Goal: Transaction & Acquisition: Book appointment/travel/reservation

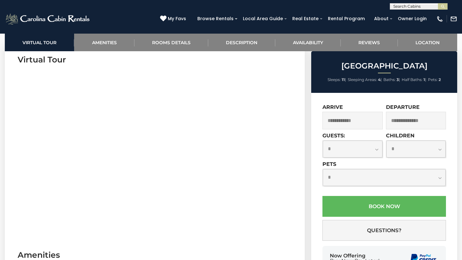
scroll to position [267, 0]
click at [352, 121] on input "text" at bounding box center [352, 121] width 60 height 18
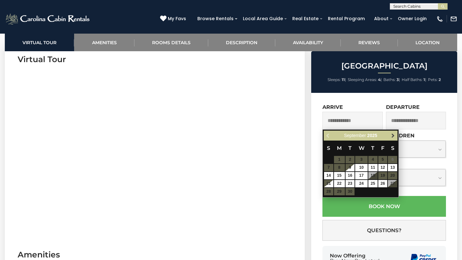
click at [392, 137] on span "Next" at bounding box center [392, 135] width 5 height 5
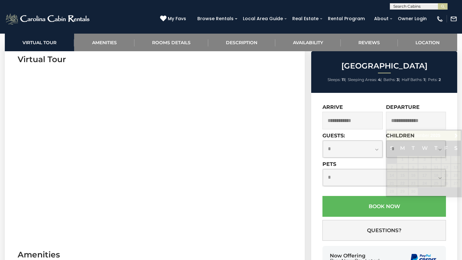
click at [430, 104] on div "**********" at bounding box center [384, 194] width 146 height 202
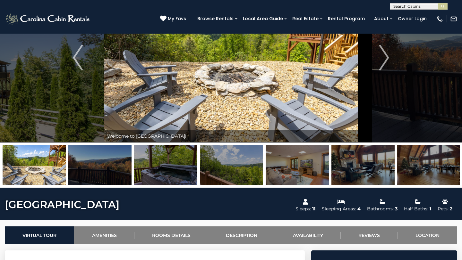
scroll to position [0, 0]
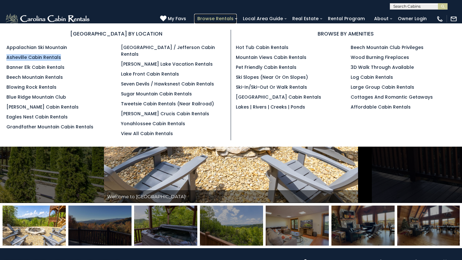
click at [228, 19] on link "Browse Rentals" at bounding box center [215, 19] width 43 height 10
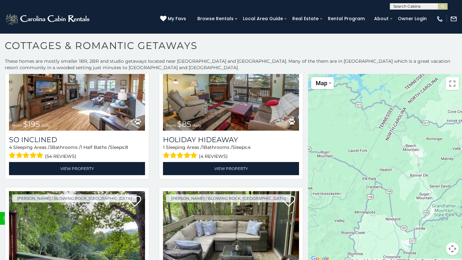
scroll to position [2102, 0]
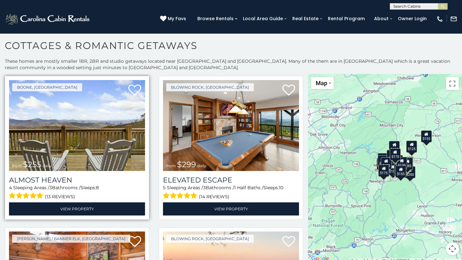
click at [106, 112] on img at bounding box center [77, 125] width 136 height 91
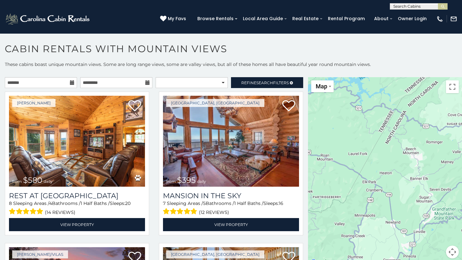
click at [73, 83] on icon at bounding box center [72, 83] width 4 height 4
click at [50, 83] on input "text" at bounding box center [41, 82] width 72 height 11
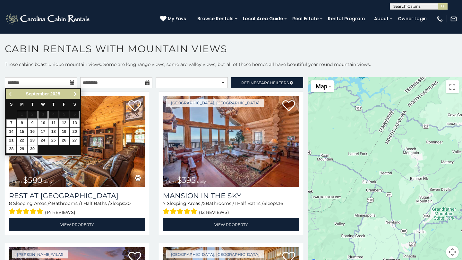
click at [77, 94] on span "Next" at bounding box center [75, 94] width 5 height 5
click at [77, 115] on link "4" at bounding box center [75, 115] width 10 height 8
type input "**********"
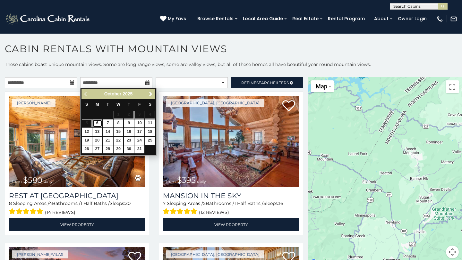
click at [99, 123] on link "6" at bounding box center [97, 124] width 10 height 8
type input "**********"
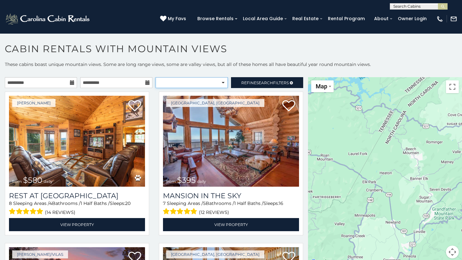
click at [193, 81] on select "**********" at bounding box center [192, 82] width 72 height 11
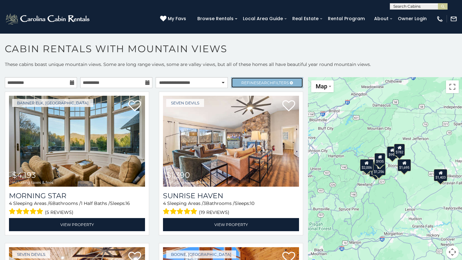
click at [265, 81] on span "Search" at bounding box center [264, 83] width 17 height 5
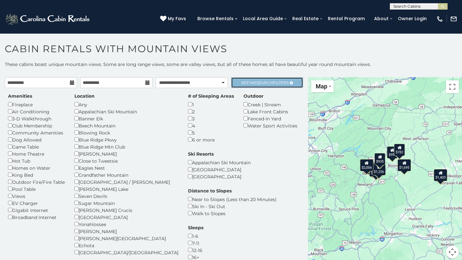
click at [265, 81] on span "Search" at bounding box center [264, 83] width 17 height 5
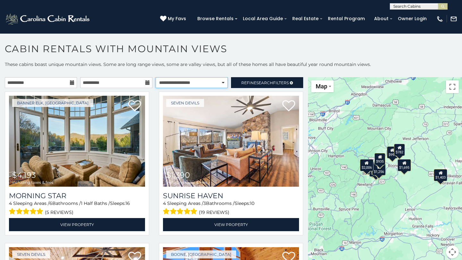
click at [196, 82] on select "**********" at bounding box center [192, 82] width 72 height 11
select select "*********"
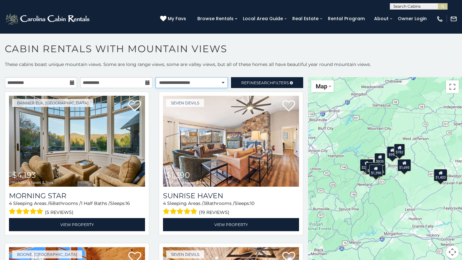
click at [177, 81] on select "**********" at bounding box center [192, 82] width 72 height 11
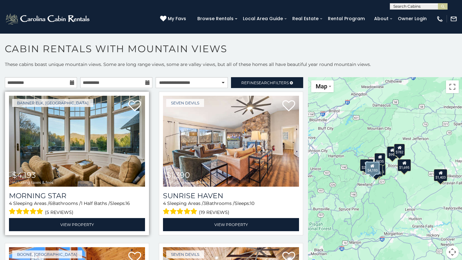
click at [85, 157] on img at bounding box center [77, 141] width 136 height 91
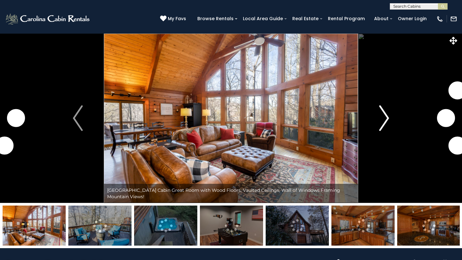
click at [383, 122] on img "Next" at bounding box center [384, 119] width 10 height 26
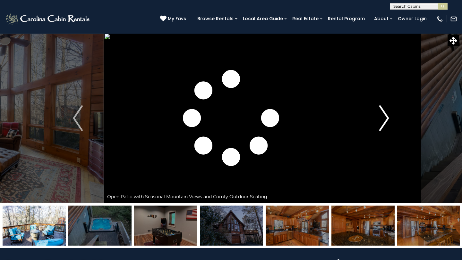
click at [383, 122] on img "Next" at bounding box center [384, 119] width 10 height 26
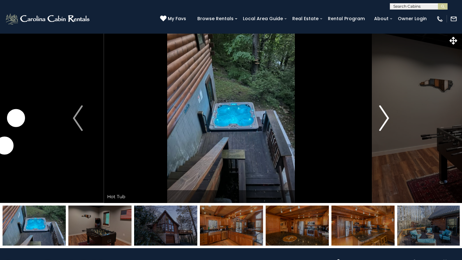
click at [383, 122] on img "Next" at bounding box center [384, 119] width 10 height 26
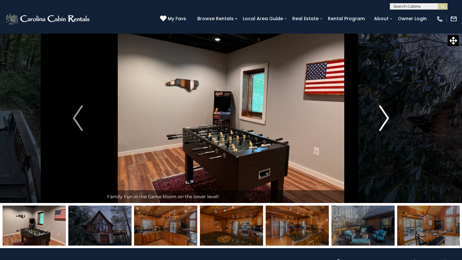
click at [383, 122] on img "Next" at bounding box center [384, 119] width 10 height 26
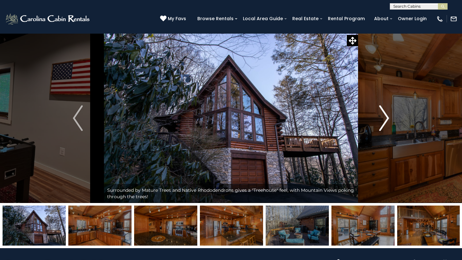
click at [383, 122] on img "Next" at bounding box center [384, 119] width 10 height 26
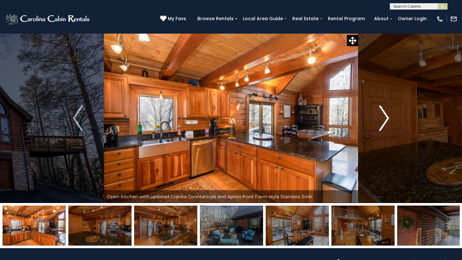
click at [383, 122] on img "Next" at bounding box center [384, 119] width 10 height 26
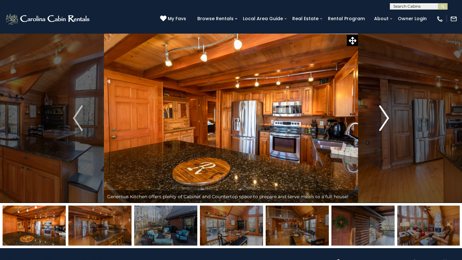
click at [383, 122] on img "Next" at bounding box center [384, 119] width 10 height 26
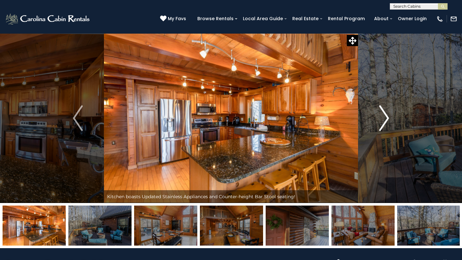
click at [383, 122] on img "Next" at bounding box center [384, 119] width 10 height 26
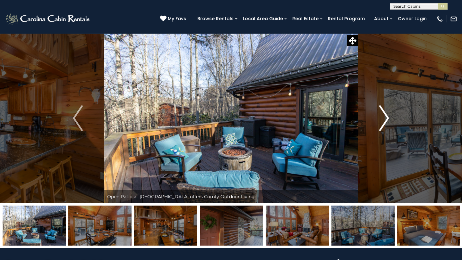
click at [383, 122] on img "Next" at bounding box center [384, 119] width 10 height 26
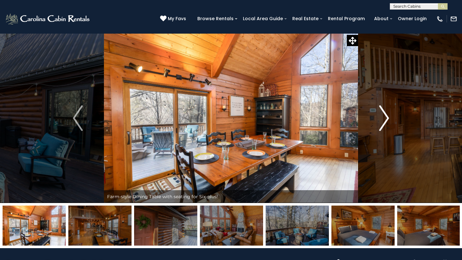
click at [383, 122] on img "Next" at bounding box center [384, 119] width 10 height 26
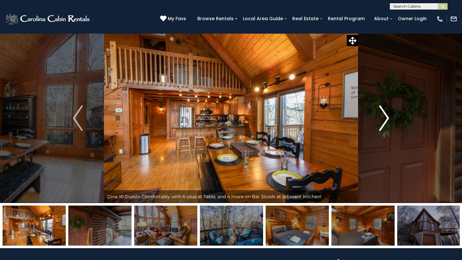
click at [383, 122] on img "Next" at bounding box center [384, 119] width 10 height 26
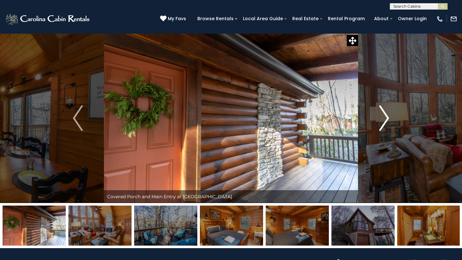
click at [383, 122] on img "Next" at bounding box center [384, 119] width 10 height 26
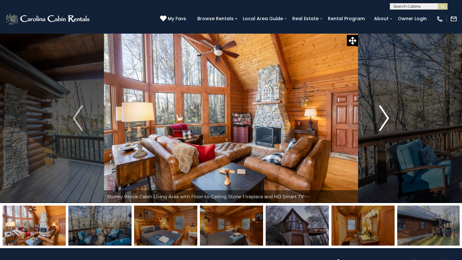
click at [383, 122] on img "Next" at bounding box center [384, 119] width 10 height 26
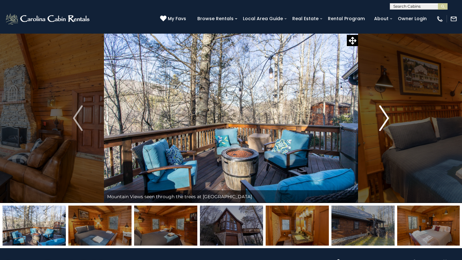
click at [379, 119] on button "Next" at bounding box center [384, 118] width 52 height 170
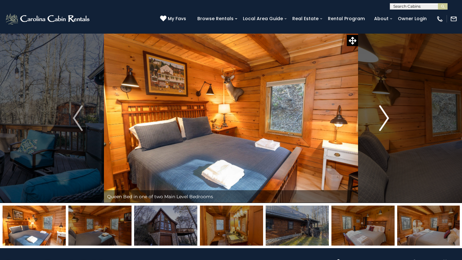
click at [379, 119] on button "Next" at bounding box center [384, 118] width 52 height 170
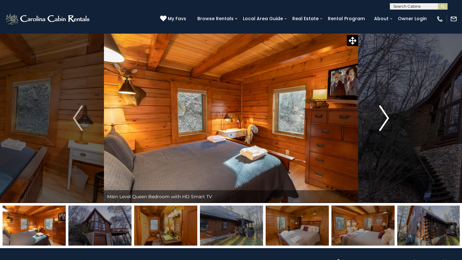
click at [379, 119] on button "Next" at bounding box center [384, 118] width 52 height 170
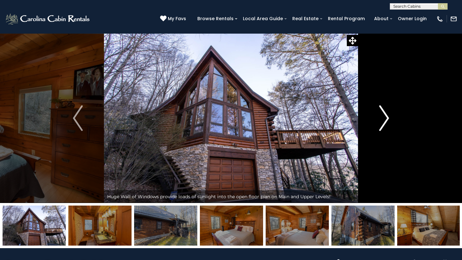
click at [379, 119] on button "Next" at bounding box center [384, 118] width 52 height 170
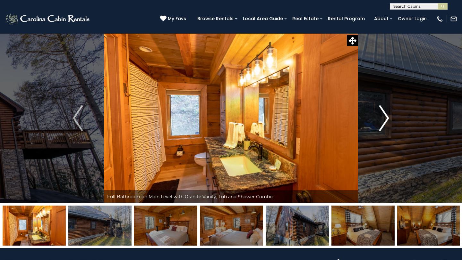
click at [379, 119] on button "Next" at bounding box center [384, 118] width 52 height 170
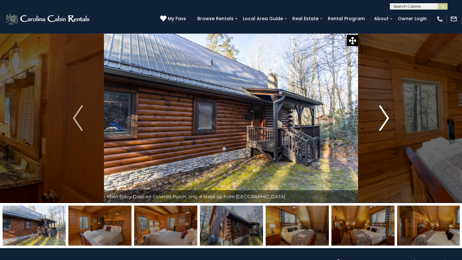
click at [379, 119] on button "Next" at bounding box center [384, 118] width 52 height 170
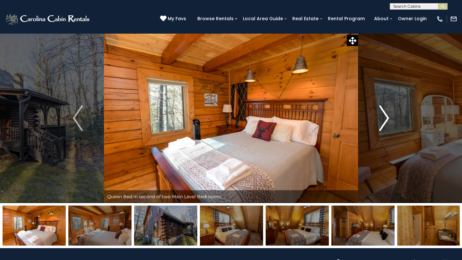
click at [379, 119] on button "Next" at bounding box center [384, 118] width 52 height 170
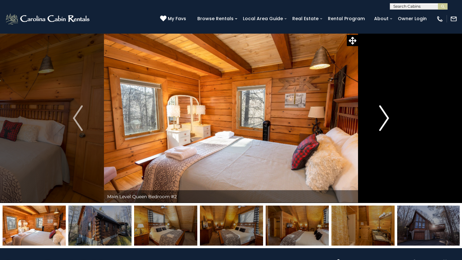
click at [379, 119] on button "Next" at bounding box center [384, 118] width 52 height 170
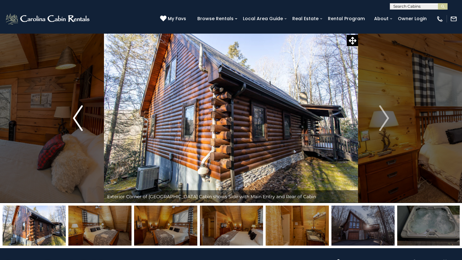
click at [78, 115] on img "Previous" at bounding box center [78, 119] width 10 height 26
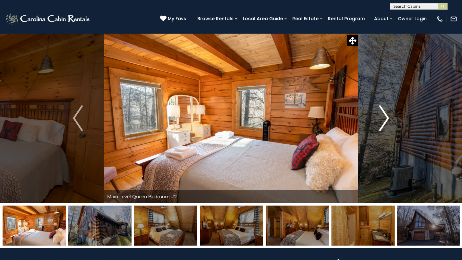
click at [380, 114] on img "Next" at bounding box center [384, 119] width 10 height 26
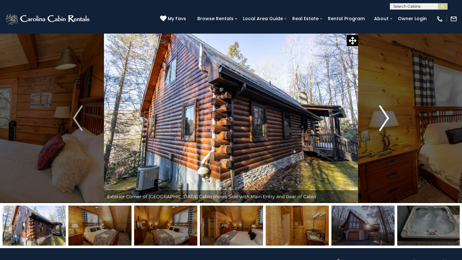
click at [380, 114] on img "Next" at bounding box center [384, 119] width 10 height 26
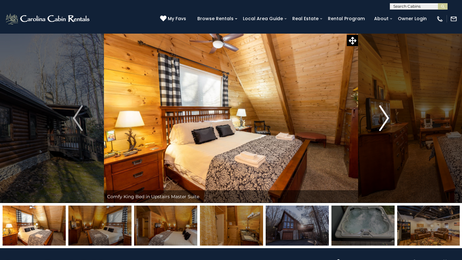
click at [380, 114] on img "Next" at bounding box center [384, 119] width 10 height 26
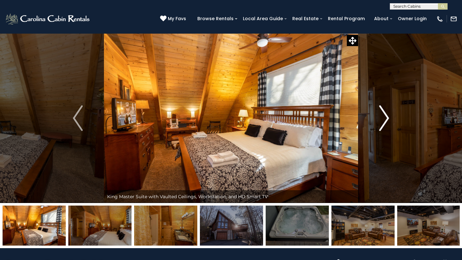
click at [380, 114] on img "Next" at bounding box center [384, 119] width 10 height 26
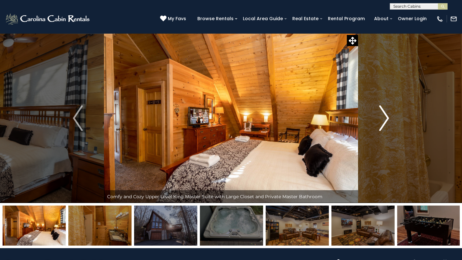
click at [380, 114] on img "Next" at bounding box center [384, 119] width 10 height 26
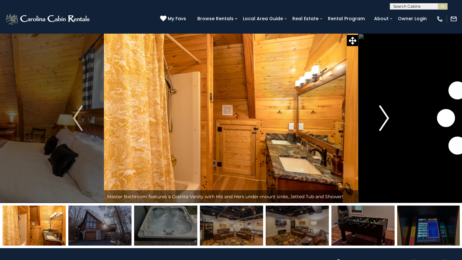
click at [380, 114] on img "Next" at bounding box center [384, 119] width 10 height 26
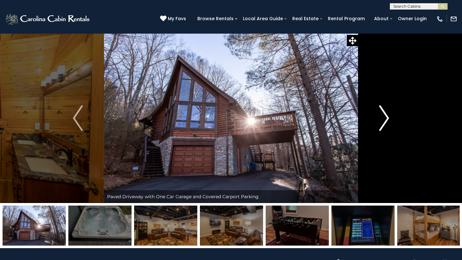
click at [380, 114] on img "Next" at bounding box center [384, 119] width 10 height 26
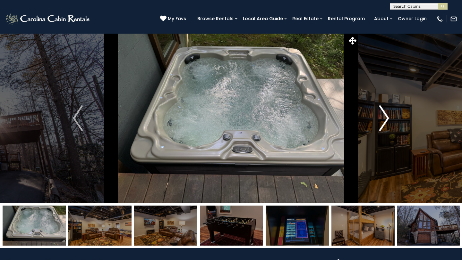
click at [380, 114] on img "Next" at bounding box center [384, 119] width 10 height 26
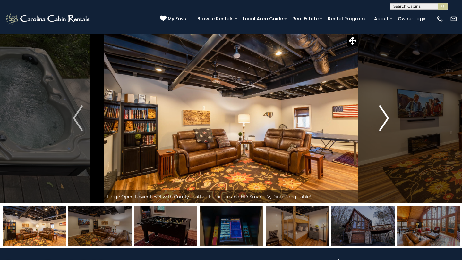
click at [380, 114] on img "Next" at bounding box center [384, 119] width 10 height 26
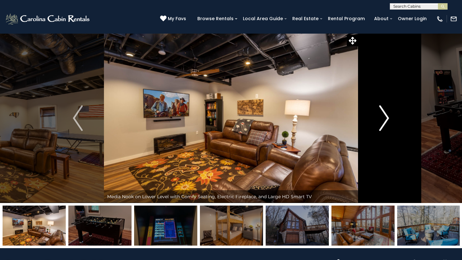
click at [380, 114] on img "Next" at bounding box center [384, 119] width 10 height 26
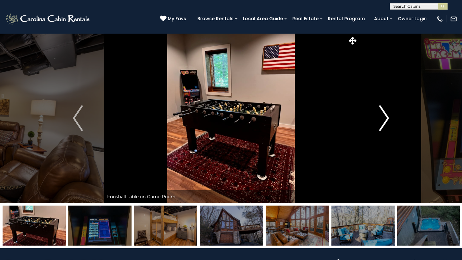
click at [380, 114] on img "Next" at bounding box center [384, 119] width 10 height 26
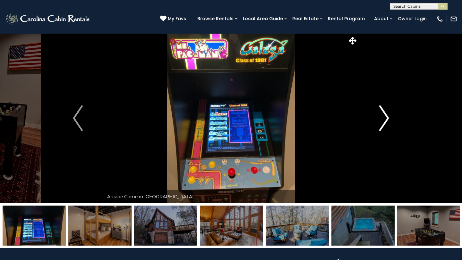
click at [380, 114] on img "Next" at bounding box center [384, 119] width 10 height 26
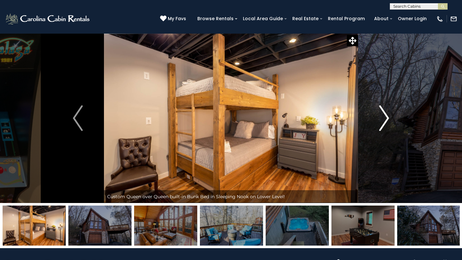
click at [380, 114] on img "Next" at bounding box center [384, 119] width 10 height 26
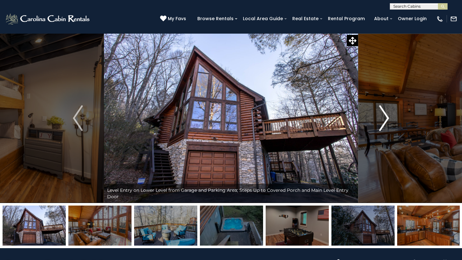
click at [380, 114] on img "Next" at bounding box center [384, 119] width 10 height 26
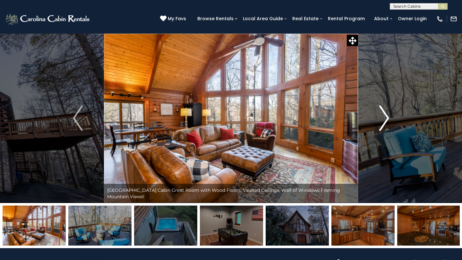
click at [395, 75] on button "Next" at bounding box center [384, 118] width 52 height 170
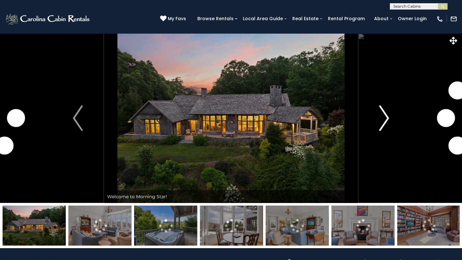
click at [390, 119] on button "Next" at bounding box center [384, 118] width 52 height 170
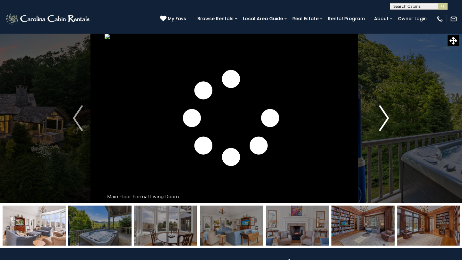
click at [385, 119] on img "Next" at bounding box center [384, 119] width 10 height 26
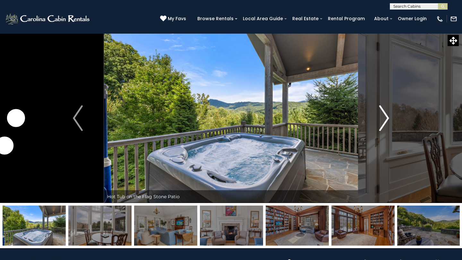
click at [385, 119] on img "Next" at bounding box center [384, 119] width 10 height 26
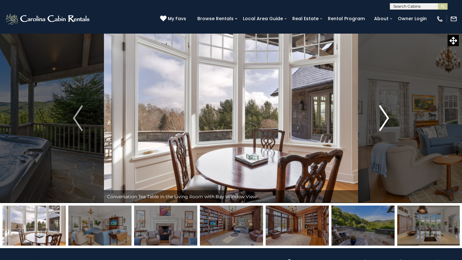
click at [385, 119] on img "Next" at bounding box center [384, 119] width 10 height 26
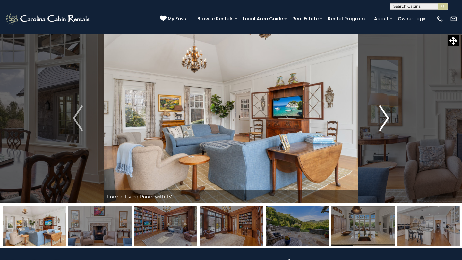
click at [385, 119] on img "Next" at bounding box center [384, 119] width 10 height 26
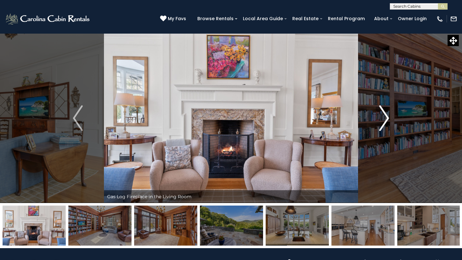
click at [385, 119] on img "Next" at bounding box center [384, 119] width 10 height 26
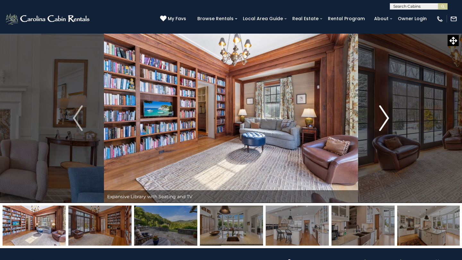
click at [385, 119] on img "Next" at bounding box center [384, 119] width 10 height 26
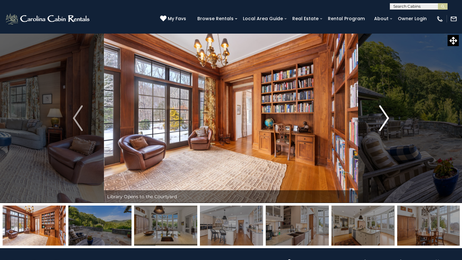
click at [385, 119] on img "Next" at bounding box center [384, 119] width 10 height 26
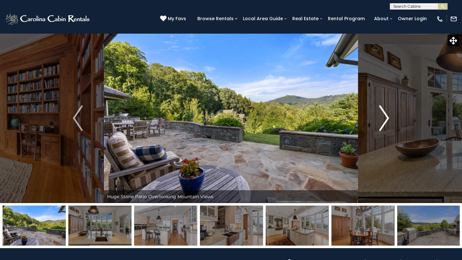
click at [378, 116] on button "Next" at bounding box center [384, 118] width 52 height 170
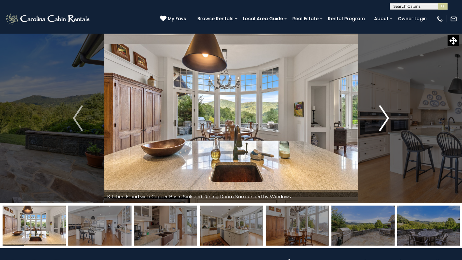
click at [378, 116] on button "Next" at bounding box center [384, 118] width 52 height 170
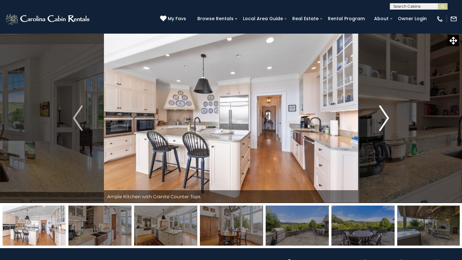
click at [378, 116] on button "Next" at bounding box center [384, 118] width 52 height 170
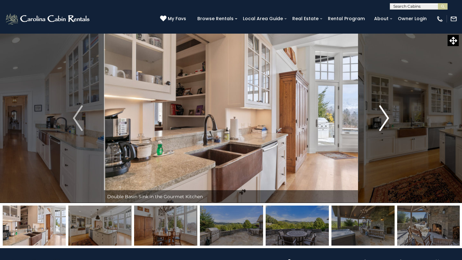
click at [378, 116] on button "Next" at bounding box center [384, 118] width 52 height 170
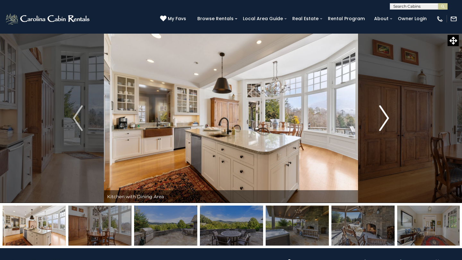
click at [378, 116] on button "Next" at bounding box center [384, 118] width 52 height 170
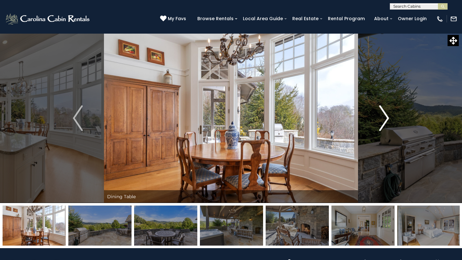
click at [378, 116] on button "Next" at bounding box center [384, 118] width 52 height 170
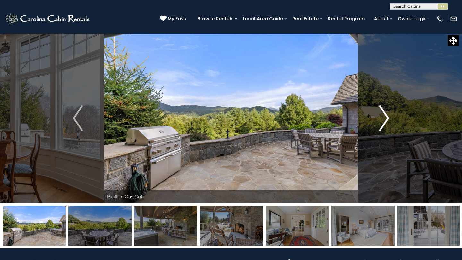
click at [378, 116] on button "Next" at bounding box center [384, 118] width 52 height 170
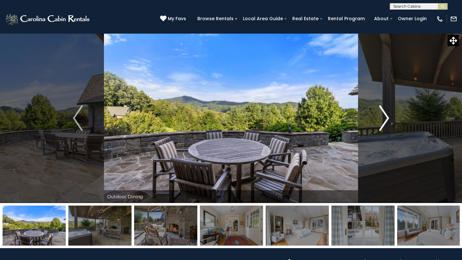
click at [378, 116] on button "Next" at bounding box center [384, 118] width 52 height 170
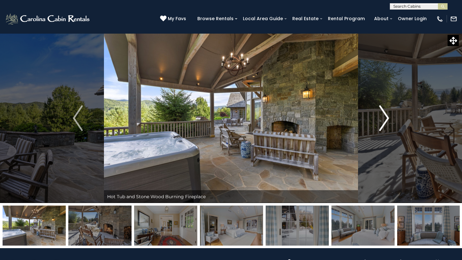
click at [378, 116] on button "Next" at bounding box center [384, 118] width 52 height 170
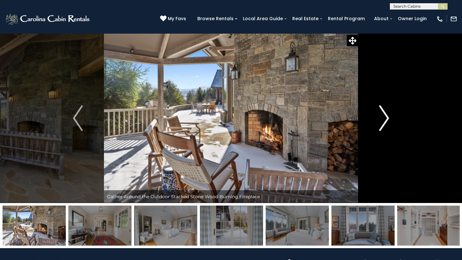
click at [378, 116] on button "Next" at bounding box center [384, 118] width 52 height 170
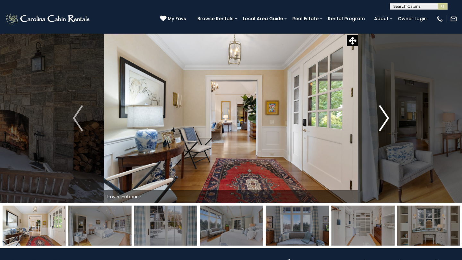
click at [378, 116] on button "Next" at bounding box center [384, 118] width 52 height 170
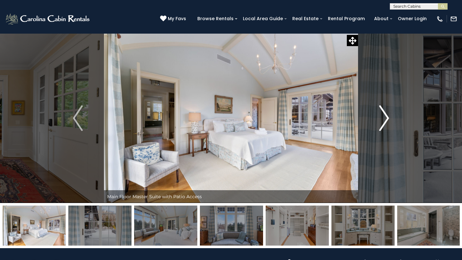
click at [378, 116] on button "Next" at bounding box center [384, 118] width 52 height 170
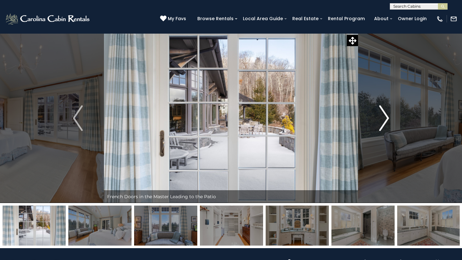
click at [378, 116] on button "Next" at bounding box center [384, 118] width 52 height 170
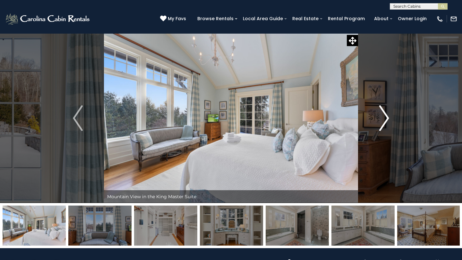
click at [378, 116] on button "Next" at bounding box center [384, 118] width 52 height 170
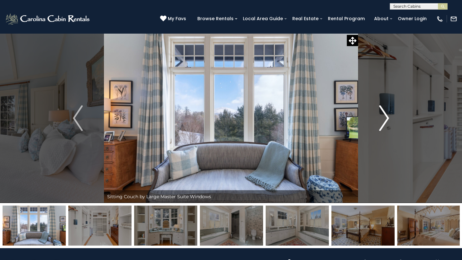
click at [378, 116] on button "Next" at bounding box center [384, 118] width 52 height 170
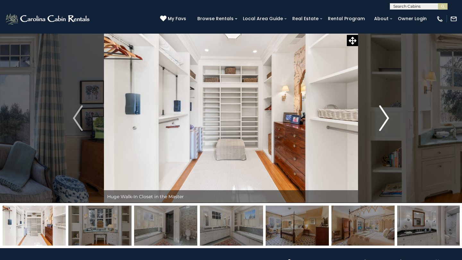
click at [378, 116] on button "Next" at bounding box center [384, 118] width 52 height 170
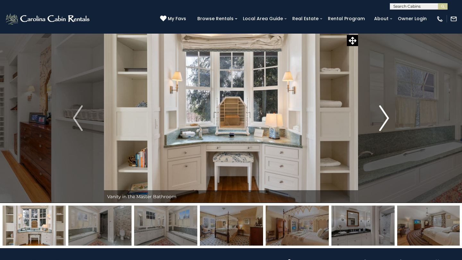
click at [378, 112] on button "Next" at bounding box center [384, 118] width 52 height 170
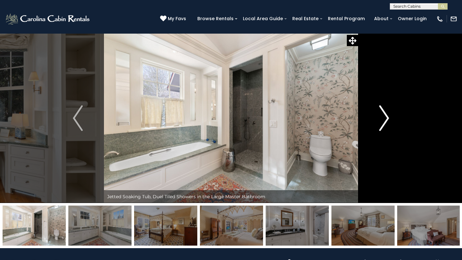
click at [378, 112] on button "Next" at bounding box center [384, 118] width 52 height 170
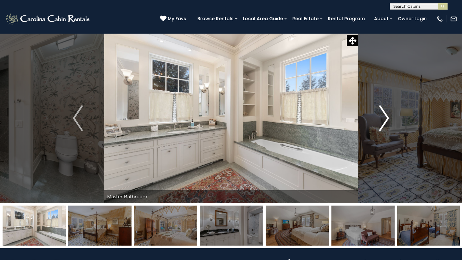
click at [378, 112] on button "Next" at bounding box center [384, 118] width 52 height 170
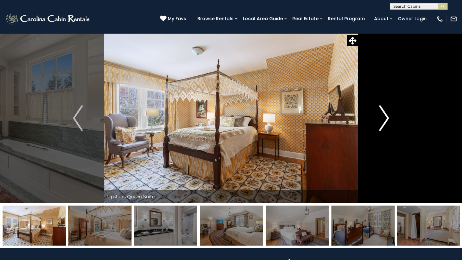
click at [378, 112] on button "Next" at bounding box center [384, 118] width 52 height 170
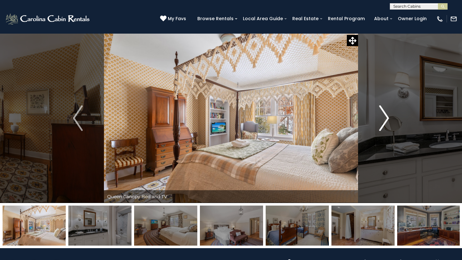
click at [378, 112] on button "Next" at bounding box center [384, 118] width 52 height 170
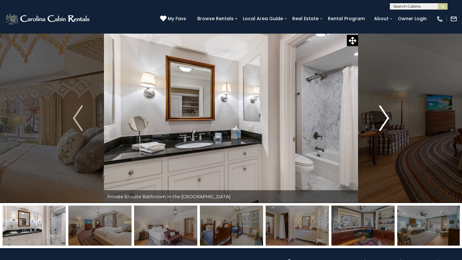
click at [378, 112] on button "Next" at bounding box center [384, 118] width 52 height 170
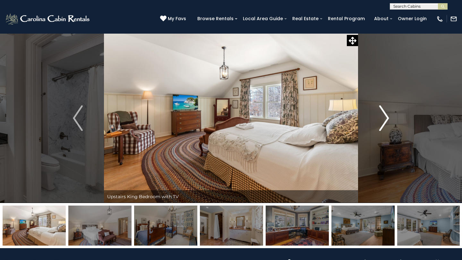
click at [378, 112] on button "Next" at bounding box center [384, 118] width 52 height 170
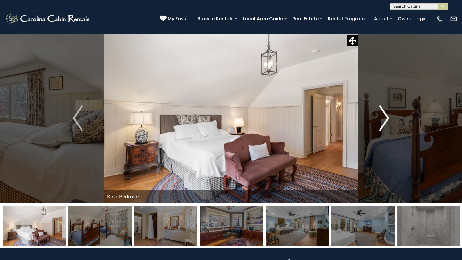
click at [378, 112] on button "Next" at bounding box center [384, 118] width 52 height 170
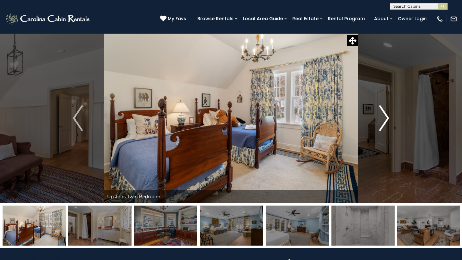
click at [378, 112] on button "Next" at bounding box center [384, 118] width 52 height 170
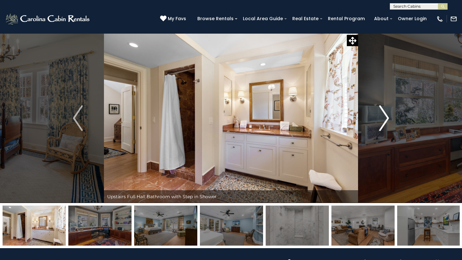
click at [378, 112] on button "Next" at bounding box center [384, 118] width 52 height 170
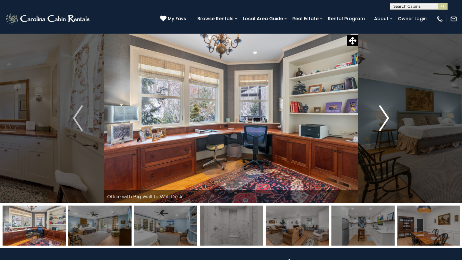
click at [378, 112] on button "Next" at bounding box center [384, 118] width 52 height 170
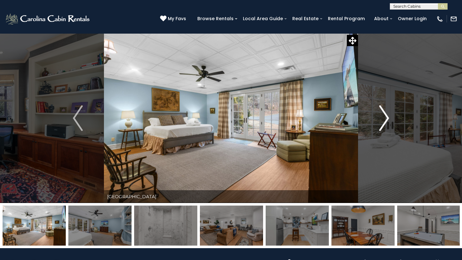
click at [378, 112] on button "Next" at bounding box center [384, 118] width 52 height 170
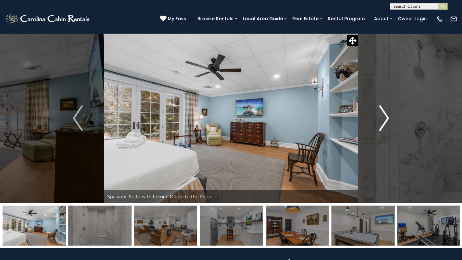
click at [378, 112] on button "Next" at bounding box center [384, 118] width 52 height 170
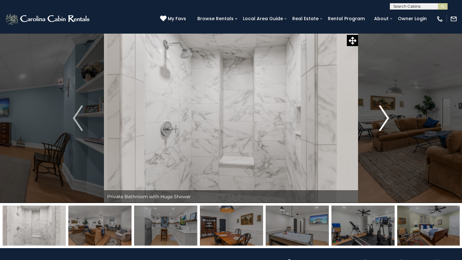
click at [378, 112] on button "Next" at bounding box center [384, 118] width 52 height 170
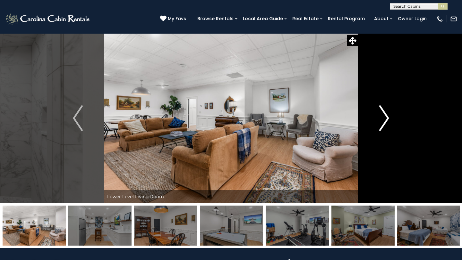
click at [378, 112] on button "Next" at bounding box center [384, 118] width 52 height 170
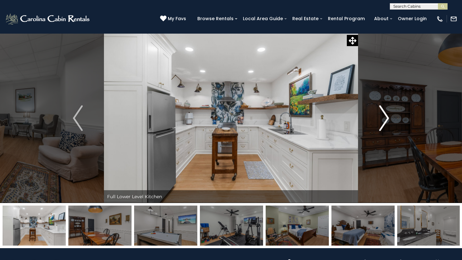
click at [378, 112] on button "Next" at bounding box center [384, 118] width 52 height 170
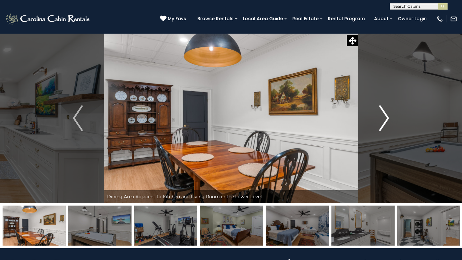
click at [378, 112] on button "Next" at bounding box center [384, 118] width 52 height 170
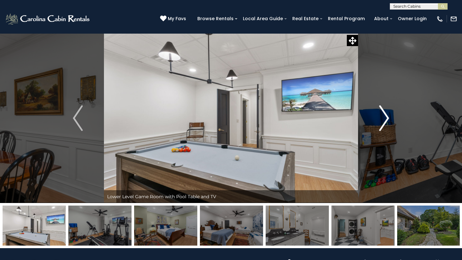
click at [378, 112] on button "Next" at bounding box center [384, 118] width 52 height 170
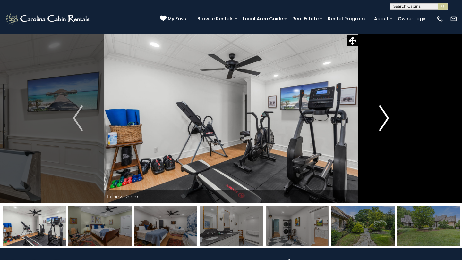
click at [378, 112] on button "Next" at bounding box center [384, 118] width 52 height 170
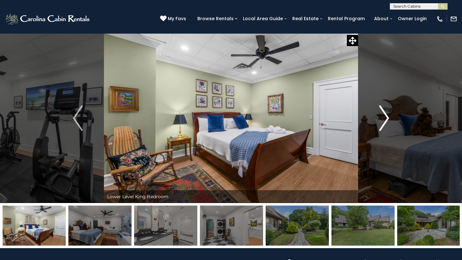
click at [378, 112] on button "Next" at bounding box center [384, 118] width 52 height 170
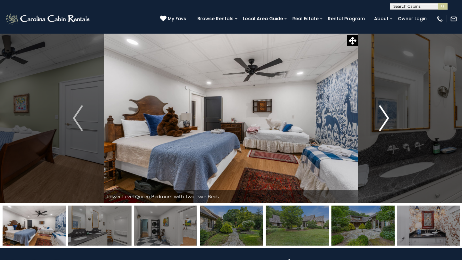
click at [378, 112] on button "Next" at bounding box center [384, 118] width 52 height 170
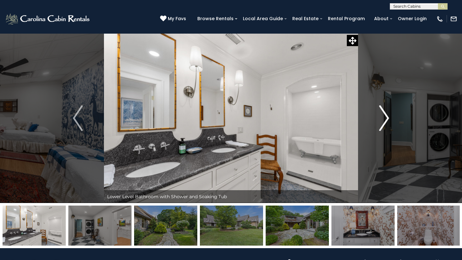
click at [378, 112] on button "Next" at bounding box center [384, 118] width 52 height 170
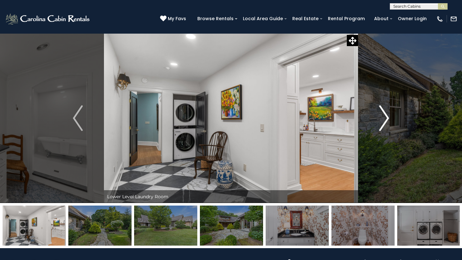
click at [378, 112] on button "Next" at bounding box center [384, 118] width 52 height 170
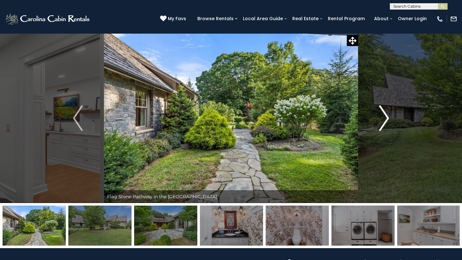
click at [378, 112] on button "Next" at bounding box center [384, 118] width 52 height 170
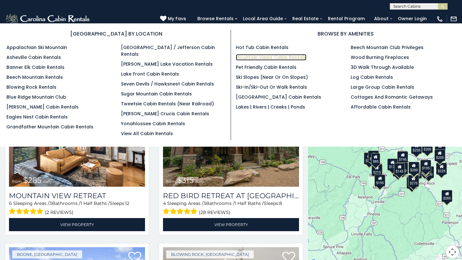
click at [254, 58] on link "Mountain Views Cabin Rentals" at bounding box center [271, 57] width 71 height 6
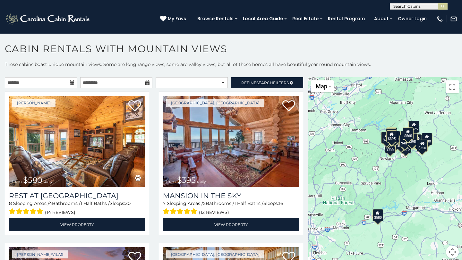
click at [73, 81] on icon at bounding box center [72, 83] width 4 height 4
click at [57, 82] on input "text" at bounding box center [41, 82] width 72 height 11
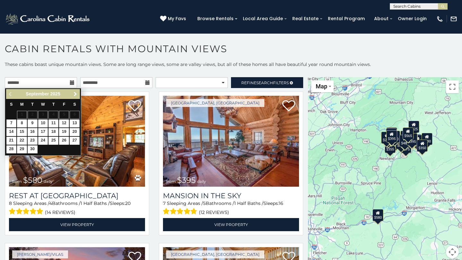
click at [76, 93] on span "Next" at bounding box center [75, 94] width 5 height 5
click at [74, 115] on link "4" at bounding box center [75, 115] width 10 height 8
type input "**********"
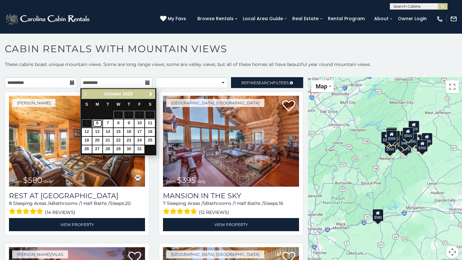
click at [98, 124] on link "6" at bounding box center [97, 124] width 10 height 8
type input "**********"
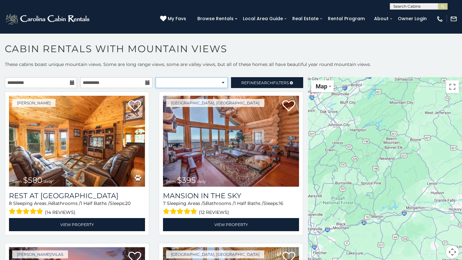
click at [207, 83] on select "**********" at bounding box center [192, 82] width 72 height 11
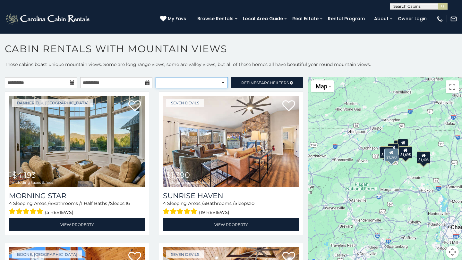
select select "*********"
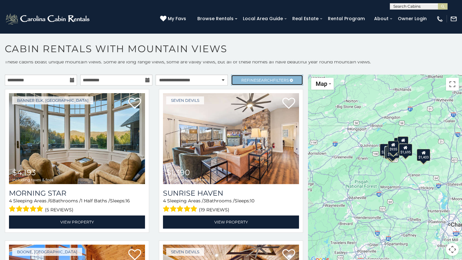
click at [243, 79] on span "Refine Search Filters" at bounding box center [264, 80] width 47 height 5
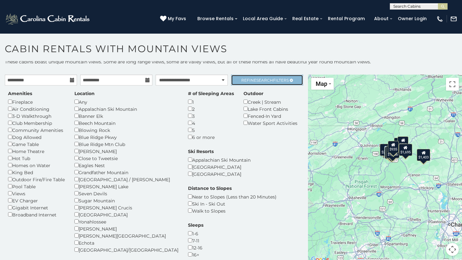
click at [243, 79] on span "Refine Search Filters" at bounding box center [264, 80] width 47 height 5
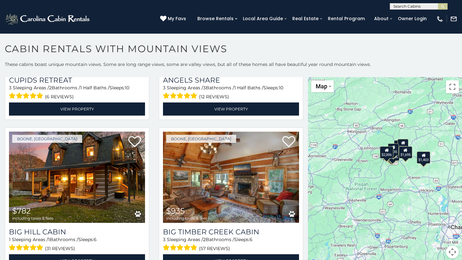
scroll to position [3, 0]
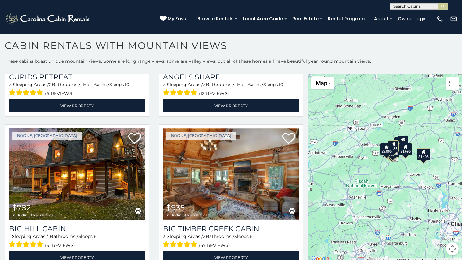
click at [402, 173] on div "$4,193 $1,390 $991 $1,256 $782 $935 $1,695 $1,403 $2,006 $4,193 $1,390 $991 $1,…" at bounding box center [385, 168] width 154 height 189
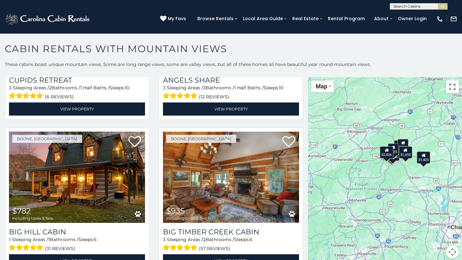
click at [454, 90] on button "Toggle fullscreen view" at bounding box center [452, 87] width 13 height 13
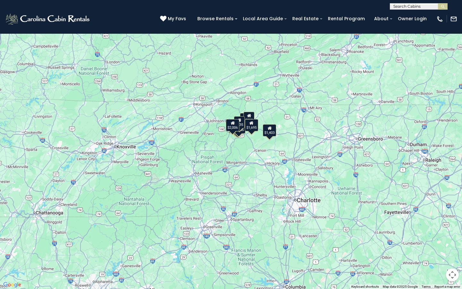
click at [454, 260] on button "Map camera controls" at bounding box center [452, 274] width 13 height 13
click at [440, 243] on button "Zoom in" at bounding box center [436, 242] width 13 height 13
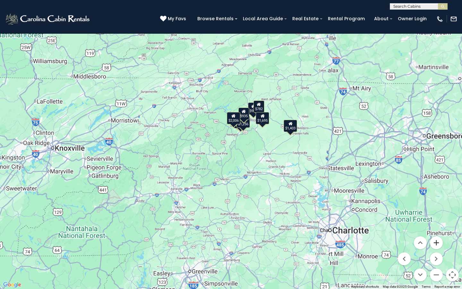
click at [440, 243] on button "Zoom in" at bounding box center [436, 242] width 13 height 13
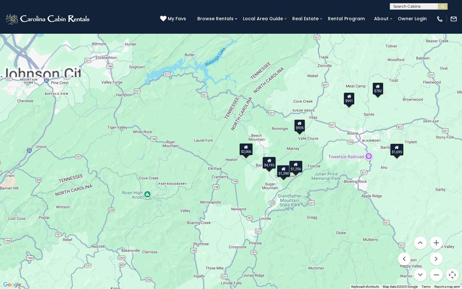
drag, startPoint x: 319, startPoint y: 107, endPoint x: 321, endPoint y: 226, distance: 119.7
click at [321, 226] on div "$4,193 $1,390 $991 $1,256 $782 $935 $1,695 $1,403 $2,006 $4,193 $1,390 $991 $1,…" at bounding box center [231, 144] width 462 height 289
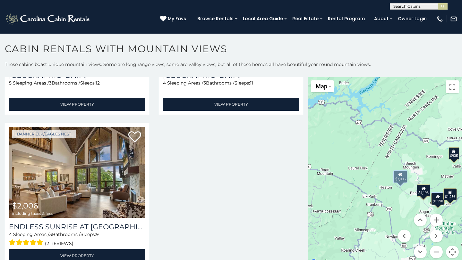
scroll to position [579, 0]
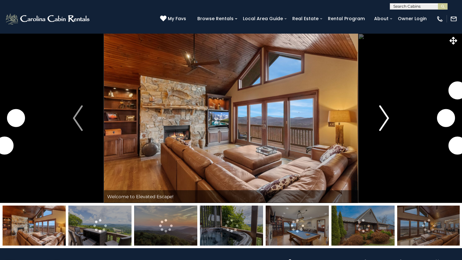
click at [377, 116] on button "Next" at bounding box center [384, 118] width 52 height 170
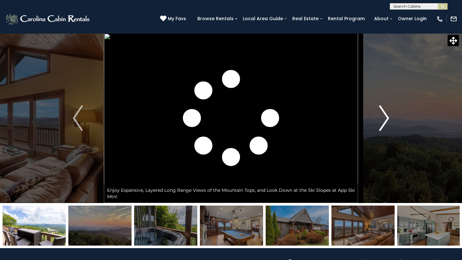
click at [377, 116] on button "Next" at bounding box center [384, 118] width 52 height 170
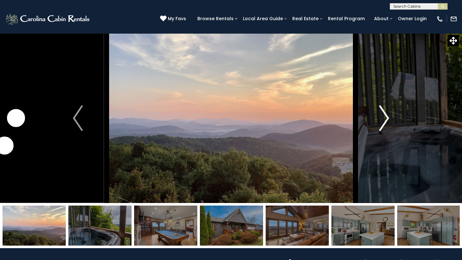
click at [377, 116] on button "Next" at bounding box center [384, 118] width 52 height 170
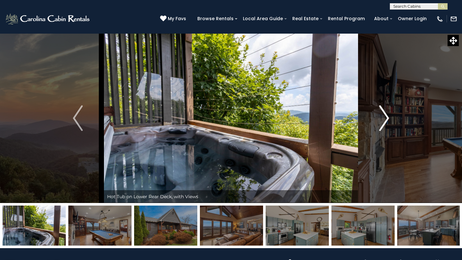
click at [377, 116] on button "Next" at bounding box center [384, 118] width 52 height 170
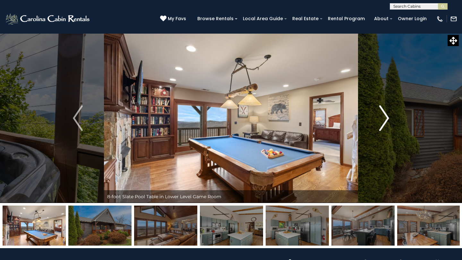
click at [377, 116] on button "Next" at bounding box center [384, 118] width 52 height 170
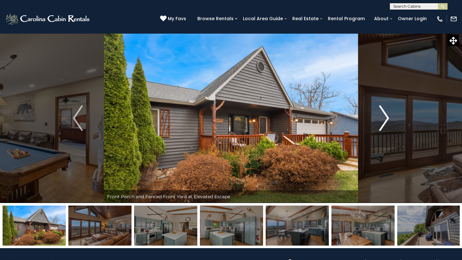
click at [377, 116] on button "Next" at bounding box center [384, 118] width 52 height 170
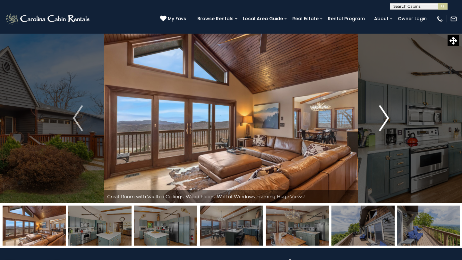
click at [377, 116] on button "Next" at bounding box center [384, 118] width 52 height 170
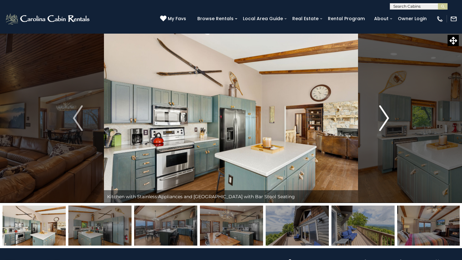
click at [377, 116] on button "Next" at bounding box center [384, 118] width 52 height 170
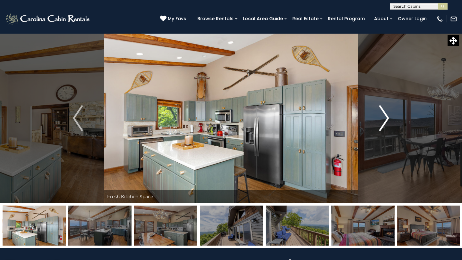
click at [377, 116] on button "Next" at bounding box center [384, 118] width 52 height 170
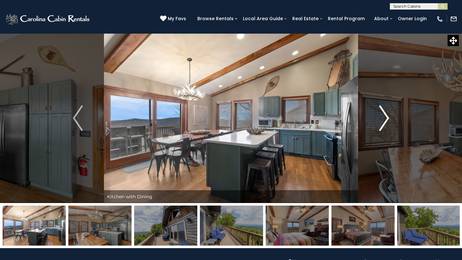
click at [377, 116] on button "Next" at bounding box center [384, 118] width 52 height 170
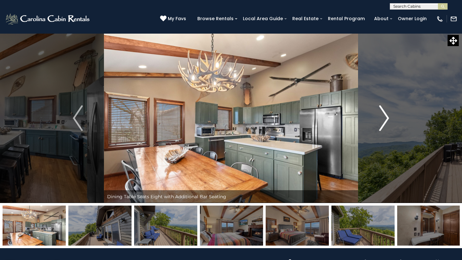
click at [377, 116] on button "Next" at bounding box center [384, 118] width 52 height 170
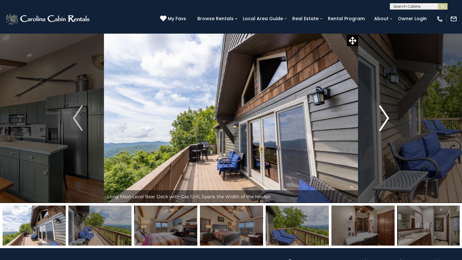
click at [377, 116] on button "Next" at bounding box center [384, 118] width 52 height 170
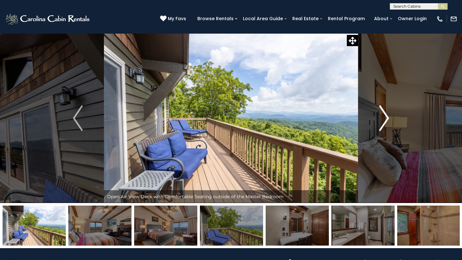
click at [377, 116] on button "Next" at bounding box center [384, 118] width 52 height 170
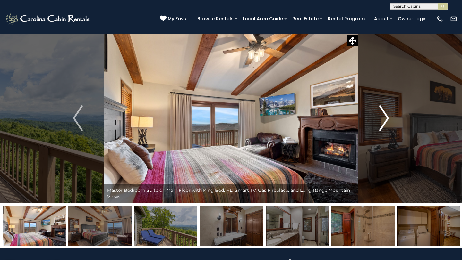
click at [382, 115] on img "Next" at bounding box center [384, 119] width 10 height 26
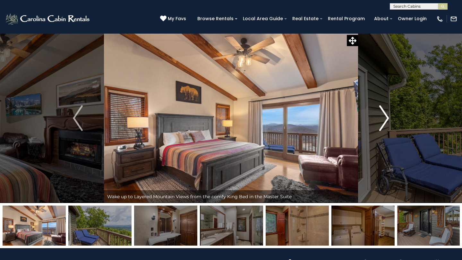
click at [382, 118] on img "Next" at bounding box center [384, 119] width 10 height 26
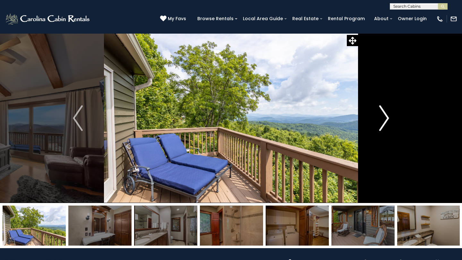
click at [382, 118] on img "Next" at bounding box center [384, 119] width 10 height 26
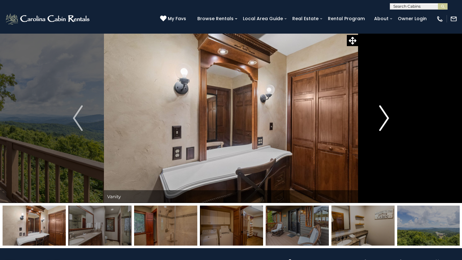
click at [382, 118] on img "Next" at bounding box center [384, 119] width 10 height 26
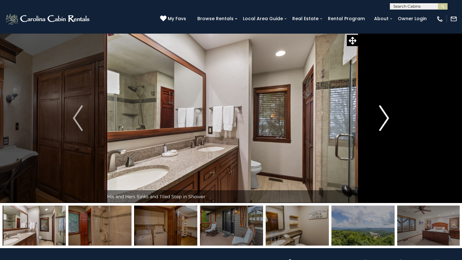
click at [382, 118] on img "Next" at bounding box center [384, 119] width 10 height 26
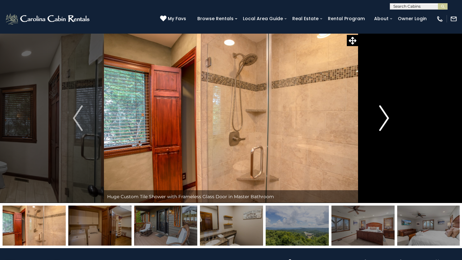
click at [382, 118] on img "Next" at bounding box center [384, 119] width 10 height 26
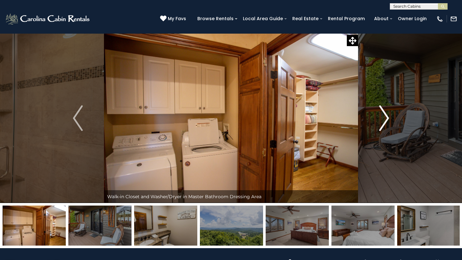
click at [382, 118] on img "Next" at bounding box center [384, 119] width 10 height 26
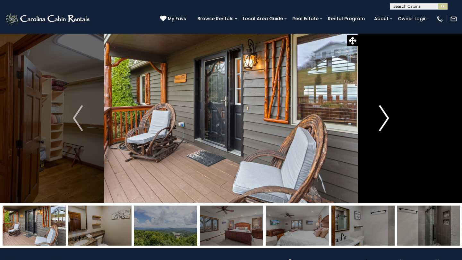
click at [382, 118] on img "Next" at bounding box center [384, 119] width 10 height 26
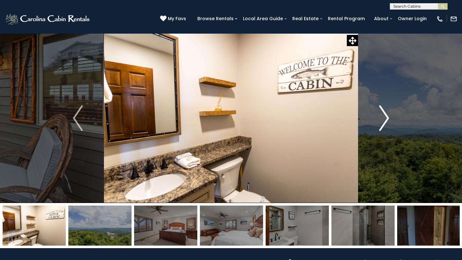
click at [382, 118] on img "Next" at bounding box center [384, 119] width 10 height 26
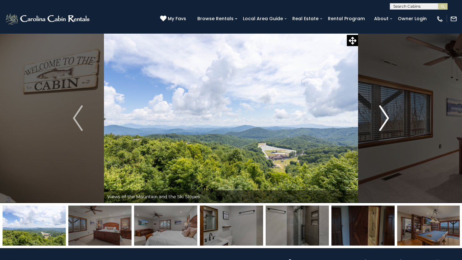
click at [382, 118] on img "Next" at bounding box center [384, 119] width 10 height 26
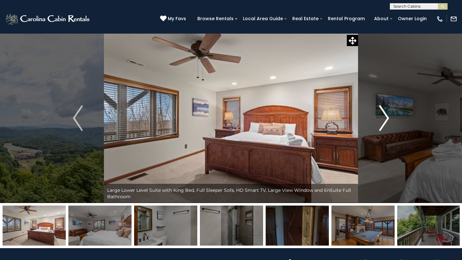
click at [382, 118] on img "Next" at bounding box center [384, 119] width 10 height 26
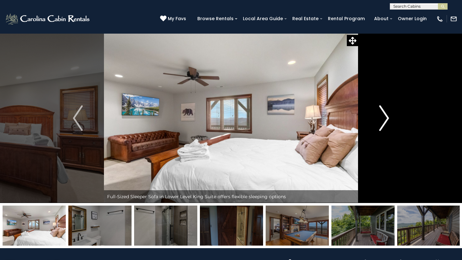
click at [382, 118] on img "Next" at bounding box center [384, 119] width 10 height 26
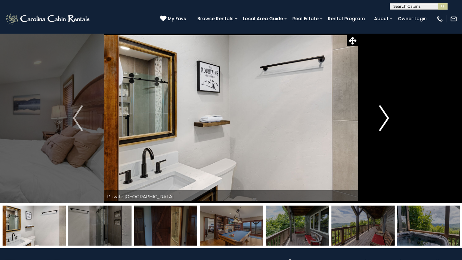
click at [382, 118] on img "Next" at bounding box center [384, 119] width 10 height 26
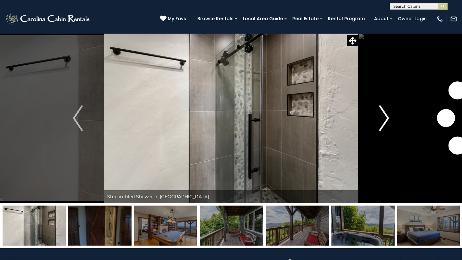
click at [382, 118] on img "Next" at bounding box center [384, 119] width 10 height 26
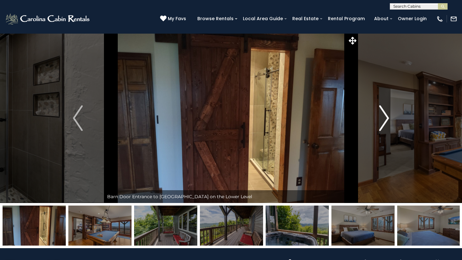
click at [382, 118] on img "Next" at bounding box center [384, 119] width 10 height 26
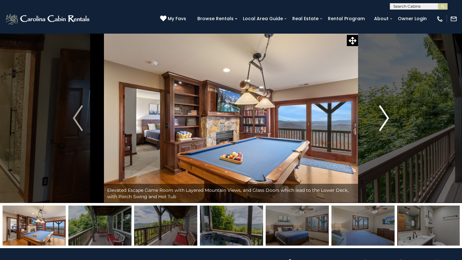
click at [382, 118] on img "Next" at bounding box center [384, 119] width 10 height 26
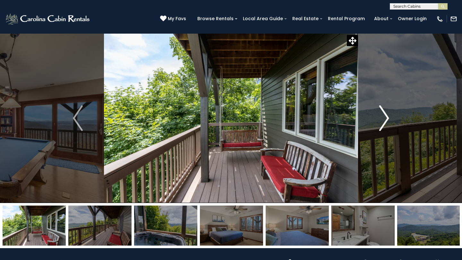
click at [382, 118] on img "Next" at bounding box center [384, 119] width 10 height 26
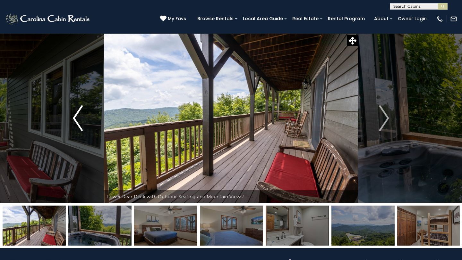
click at [82, 120] on img "Previous" at bounding box center [78, 119] width 10 height 26
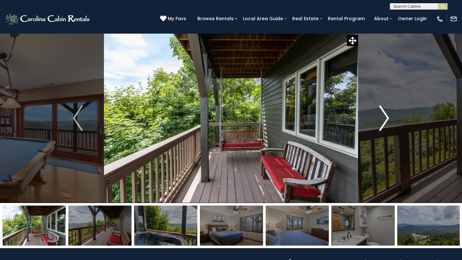
click at [383, 122] on img "Next" at bounding box center [384, 119] width 10 height 26
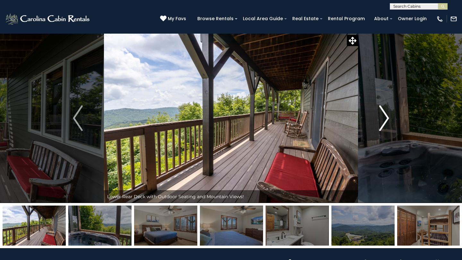
click at [383, 122] on img "Next" at bounding box center [384, 119] width 10 height 26
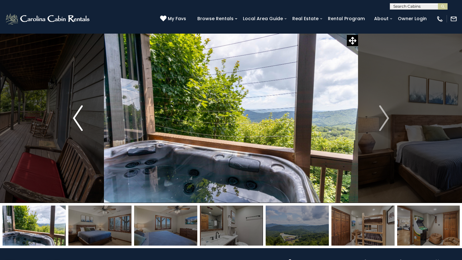
click at [79, 113] on img "Previous" at bounding box center [78, 119] width 10 height 26
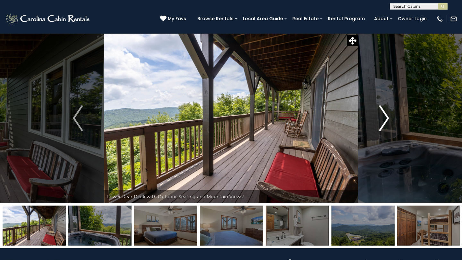
click at [386, 117] on img "Next" at bounding box center [384, 119] width 10 height 26
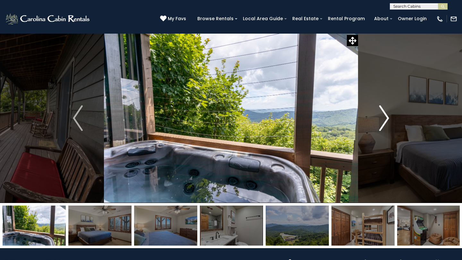
click at [386, 117] on img "Next" at bounding box center [384, 119] width 10 height 26
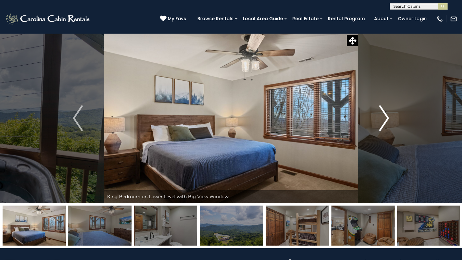
click at [386, 117] on img "Next" at bounding box center [384, 119] width 10 height 26
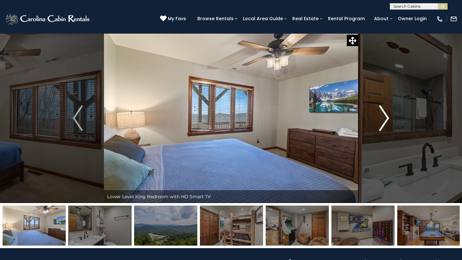
click at [386, 117] on img "Next" at bounding box center [384, 119] width 10 height 26
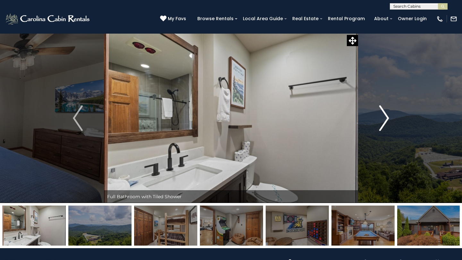
click at [386, 117] on img "Next" at bounding box center [384, 119] width 10 height 26
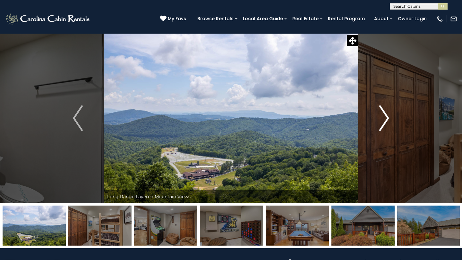
click at [386, 117] on img "Next" at bounding box center [384, 119] width 10 height 26
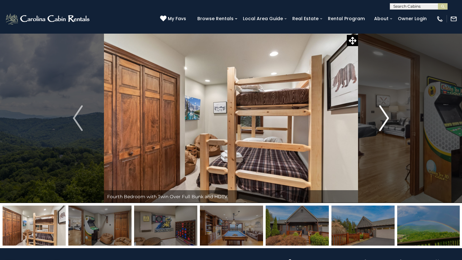
click at [386, 117] on img "Next" at bounding box center [384, 119] width 10 height 26
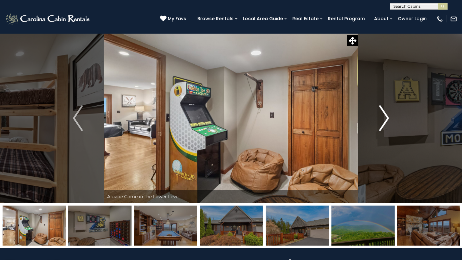
click at [386, 117] on img "Next" at bounding box center [384, 119] width 10 height 26
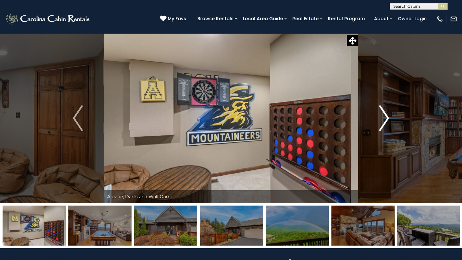
click at [386, 117] on img "Next" at bounding box center [384, 119] width 10 height 26
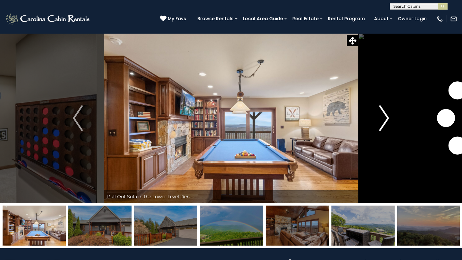
click at [386, 117] on img "Next" at bounding box center [384, 119] width 10 height 26
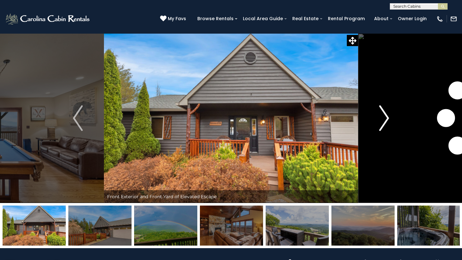
click at [386, 117] on img "Next" at bounding box center [384, 119] width 10 height 26
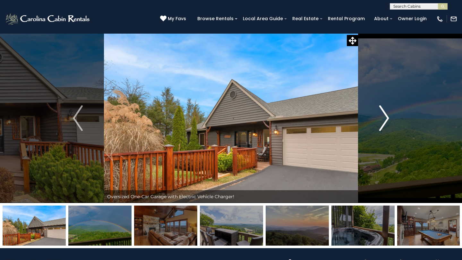
click at [386, 117] on img "Next" at bounding box center [384, 119] width 10 height 26
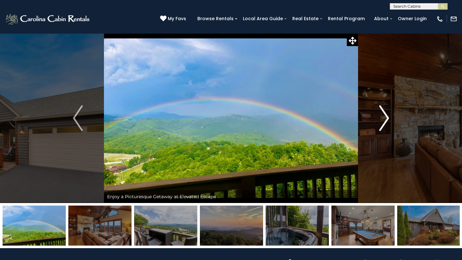
click at [386, 117] on img "Next" at bounding box center [384, 119] width 10 height 26
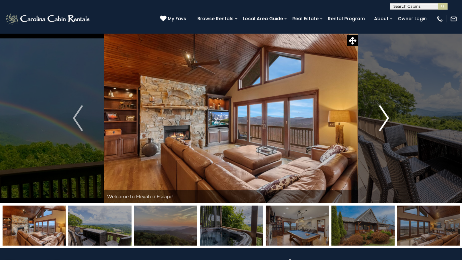
click at [386, 117] on img "Next" at bounding box center [384, 119] width 10 height 26
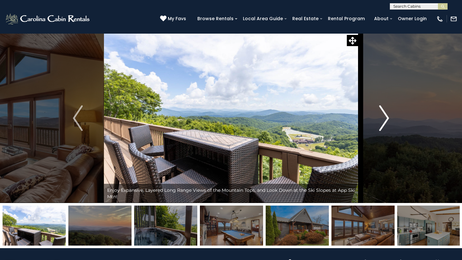
click at [386, 117] on img "Next" at bounding box center [384, 119] width 10 height 26
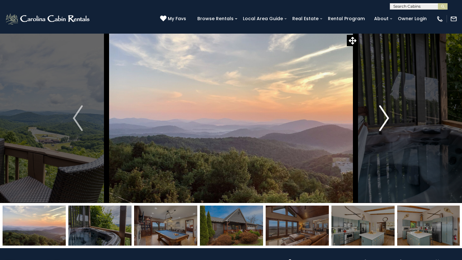
click at [386, 117] on img "Next" at bounding box center [384, 119] width 10 height 26
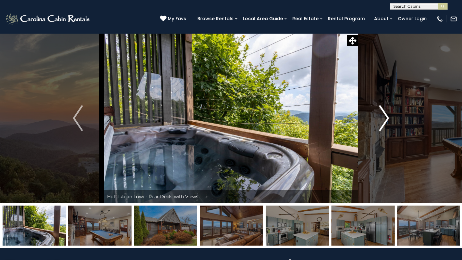
click at [386, 117] on img "Next" at bounding box center [384, 119] width 10 height 26
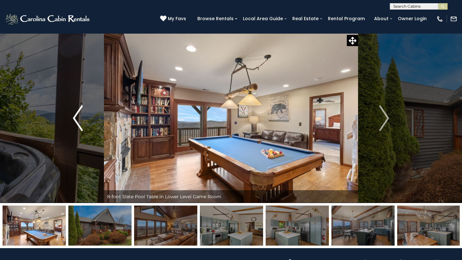
click at [77, 114] on img "Previous" at bounding box center [78, 119] width 10 height 26
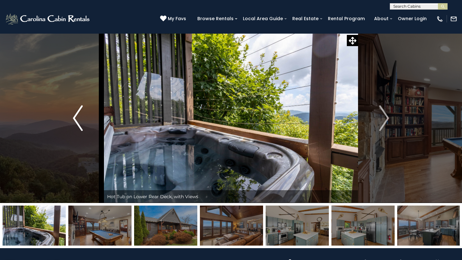
click at [77, 114] on img "Previous" at bounding box center [78, 119] width 10 height 26
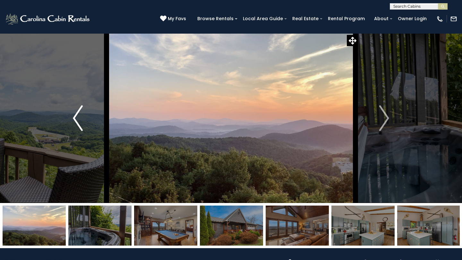
click at [77, 114] on img "Previous" at bounding box center [78, 119] width 10 height 26
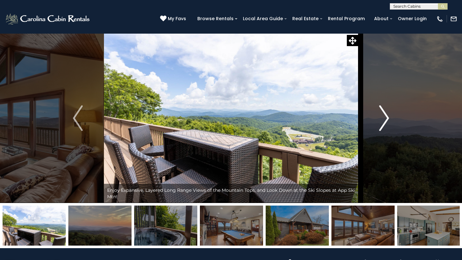
click at [377, 109] on button "Next" at bounding box center [384, 118] width 52 height 170
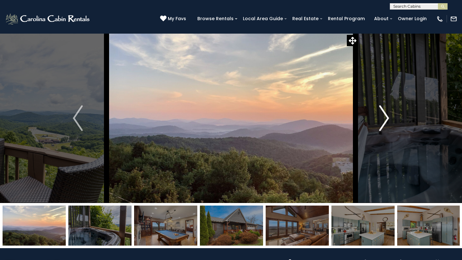
click at [377, 109] on button "Next" at bounding box center [384, 118] width 52 height 170
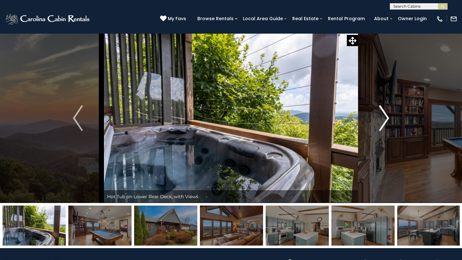
click at [377, 109] on button "Next" at bounding box center [384, 118] width 52 height 170
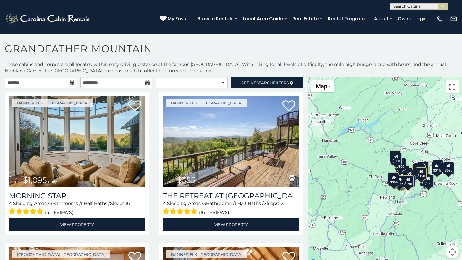
click at [71, 83] on icon at bounding box center [72, 83] width 4 height 4
click at [57, 84] on input "text" at bounding box center [41, 82] width 72 height 11
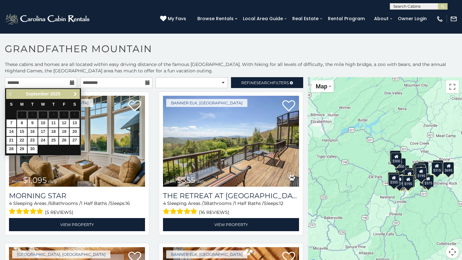
click at [75, 96] on span "Next" at bounding box center [75, 94] width 5 height 5
click at [75, 114] on link "4" at bounding box center [75, 115] width 10 height 8
type input "**********"
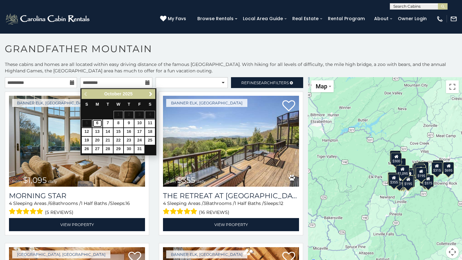
click at [97, 124] on link "6" at bounding box center [97, 124] width 10 height 8
type input "**********"
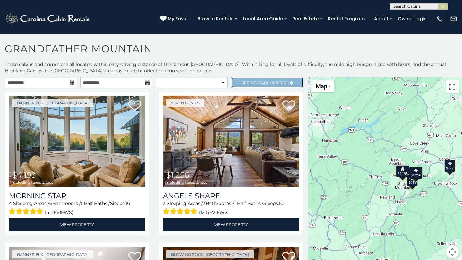
click at [264, 82] on span "Search" at bounding box center [264, 83] width 17 height 5
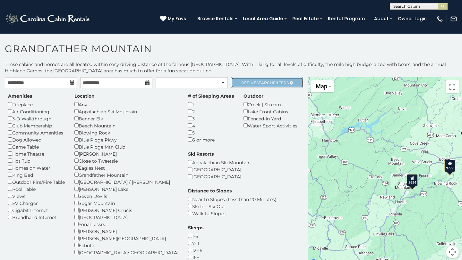
click at [271, 83] on span "Search" at bounding box center [264, 83] width 17 height 5
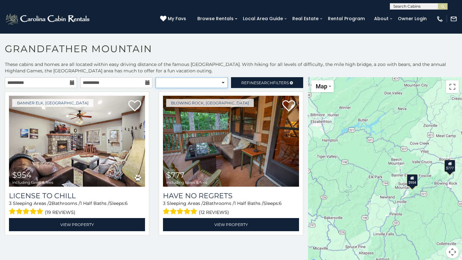
click at [213, 81] on select "**********" at bounding box center [192, 82] width 72 height 11
select select "**********"
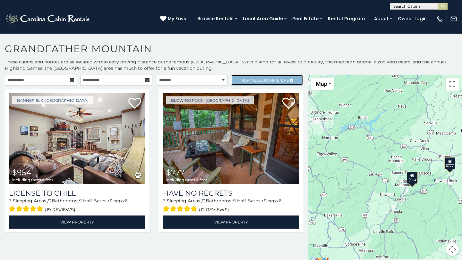
click at [281, 81] on span "Refine Search Filters" at bounding box center [264, 80] width 47 height 5
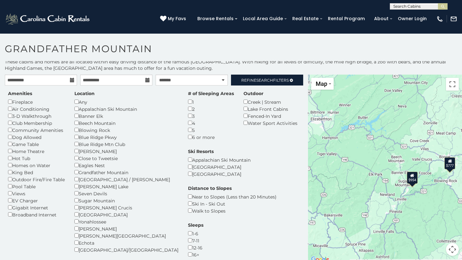
click at [278, 46] on h1 "Grandfather Mountain" at bounding box center [231, 52] width 462 height 18
click at [266, 81] on span "Search" at bounding box center [264, 80] width 17 height 5
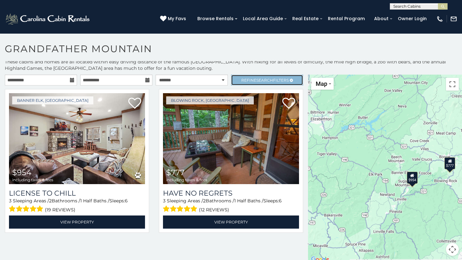
click at [249, 79] on span "Refine Search Filters" at bounding box center [264, 80] width 47 height 5
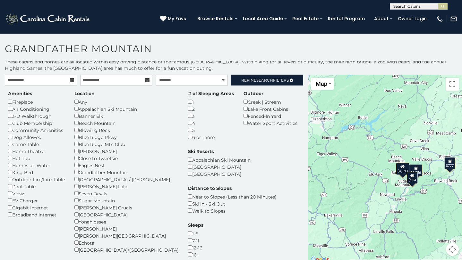
click at [270, 58] on h1 "Grandfather Mountain" at bounding box center [231, 52] width 462 height 18
click at [263, 78] on span "Search" at bounding box center [264, 80] width 17 height 5
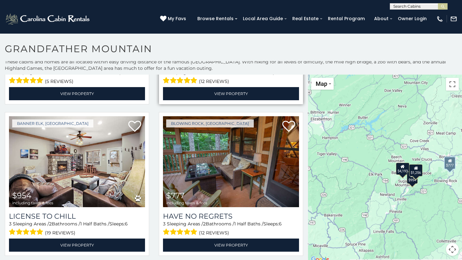
scroll to position [3, 0]
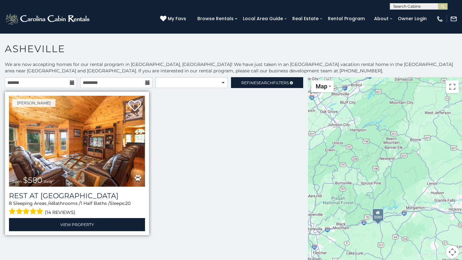
click at [137, 141] on img at bounding box center [77, 141] width 136 height 91
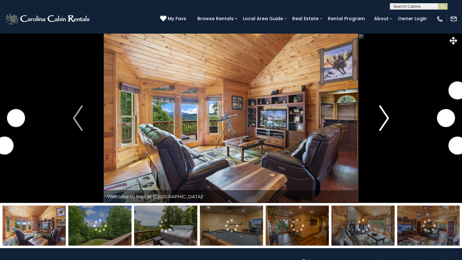
click at [382, 120] on img "Next" at bounding box center [384, 119] width 10 height 26
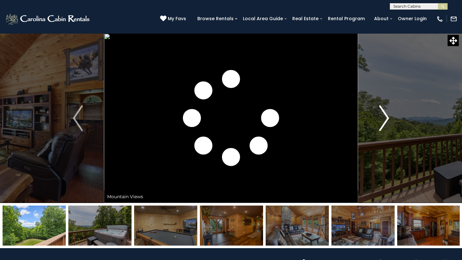
click at [382, 120] on img "Next" at bounding box center [384, 119] width 10 height 26
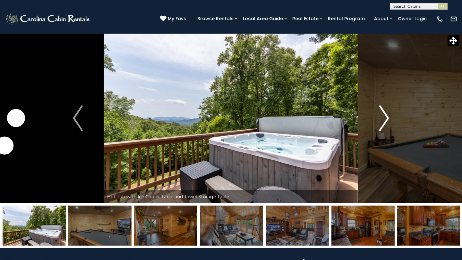
click at [382, 120] on img "Next" at bounding box center [384, 119] width 10 height 26
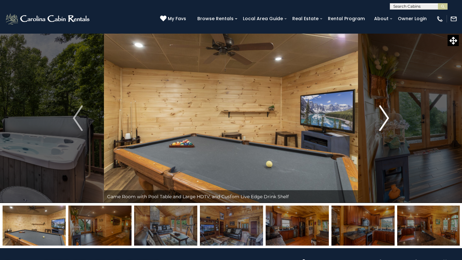
click at [382, 120] on img "Next" at bounding box center [384, 119] width 10 height 26
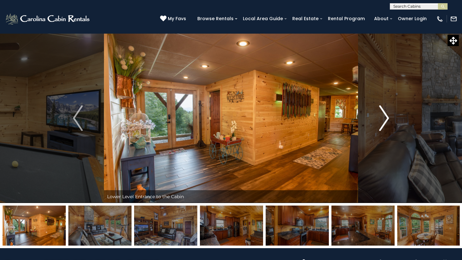
click at [382, 120] on img "Next" at bounding box center [384, 119] width 10 height 26
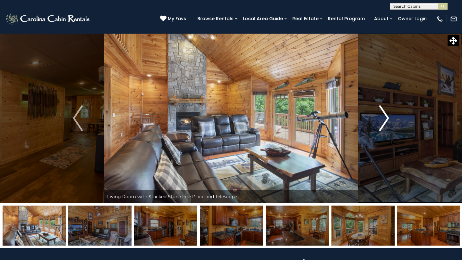
click at [382, 120] on img "Next" at bounding box center [384, 119] width 10 height 26
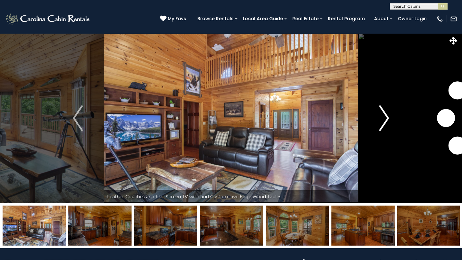
click at [382, 120] on img "Next" at bounding box center [384, 119] width 10 height 26
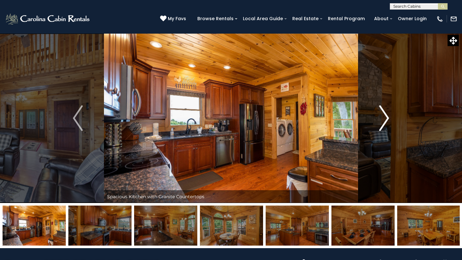
click at [382, 120] on img "Next" at bounding box center [384, 119] width 10 height 26
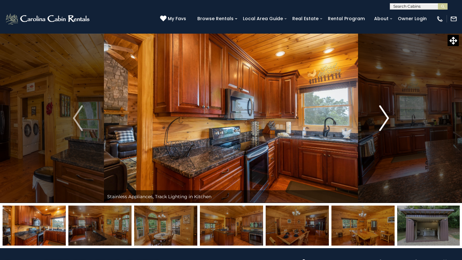
click at [382, 120] on img "Next" at bounding box center [384, 119] width 10 height 26
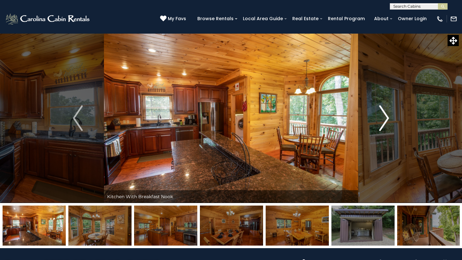
click at [382, 120] on img "Next" at bounding box center [384, 119] width 10 height 26
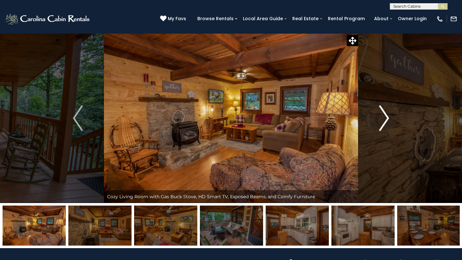
click at [379, 109] on button "Next" at bounding box center [384, 118] width 52 height 170
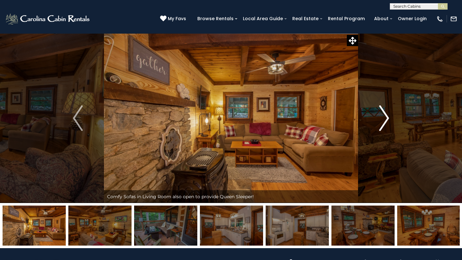
click at [379, 109] on button "Next" at bounding box center [384, 118] width 52 height 170
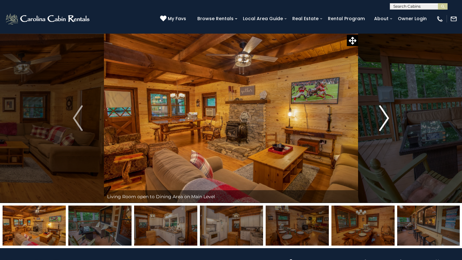
click at [379, 109] on button "Next" at bounding box center [384, 118] width 52 height 170
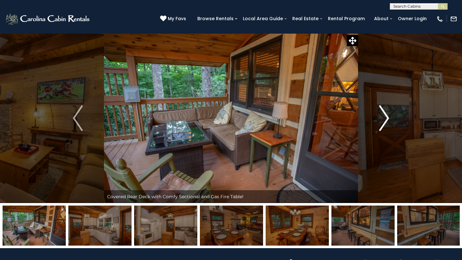
click at [379, 109] on button "Next" at bounding box center [384, 118] width 52 height 170
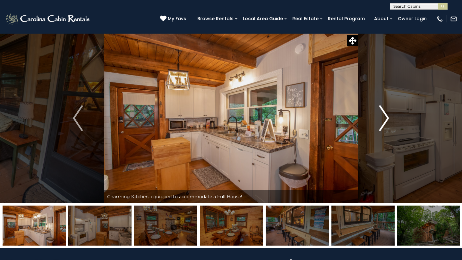
click at [379, 109] on button "Next" at bounding box center [384, 118] width 52 height 170
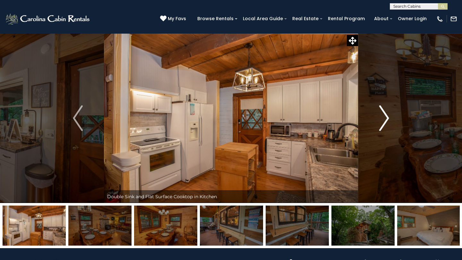
click at [379, 109] on button "Next" at bounding box center [384, 118] width 52 height 170
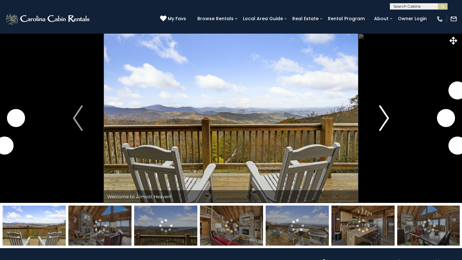
click at [388, 111] on img "Next" at bounding box center [384, 119] width 10 height 26
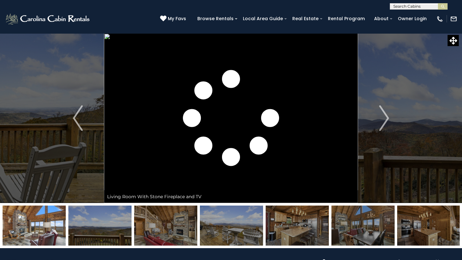
click at [28, 228] on img at bounding box center [34, 226] width 63 height 40
click at [79, 117] on img "Previous" at bounding box center [78, 119] width 10 height 26
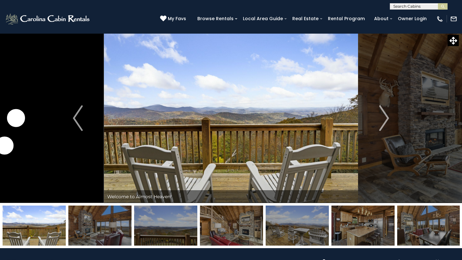
click at [96, 224] on img at bounding box center [99, 226] width 63 height 40
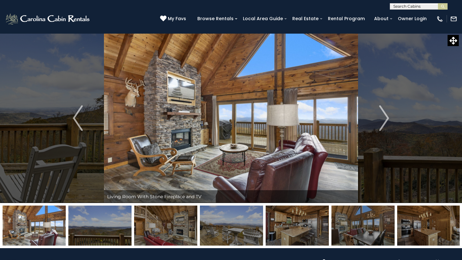
click at [171, 231] on img at bounding box center [165, 226] width 63 height 40
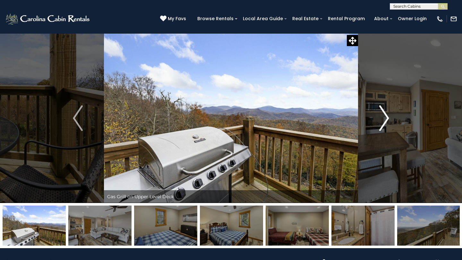
click at [381, 115] on img "Next" at bounding box center [384, 119] width 10 height 26
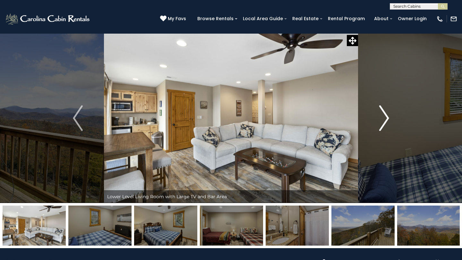
click at [381, 115] on img "Next" at bounding box center [384, 119] width 10 height 26
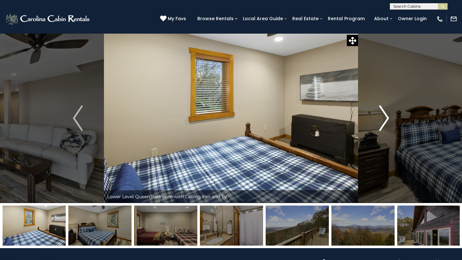
click at [381, 115] on img "Next" at bounding box center [384, 119] width 10 height 26
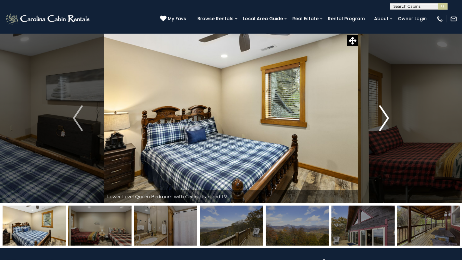
click at [381, 115] on img "Next" at bounding box center [384, 119] width 10 height 26
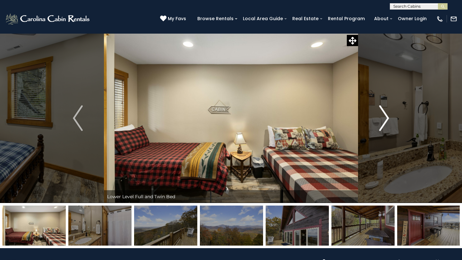
click at [381, 115] on img "Next" at bounding box center [384, 119] width 10 height 26
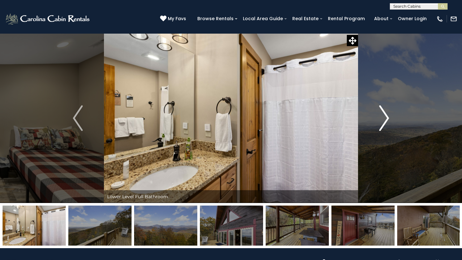
click at [381, 115] on img "Next" at bounding box center [384, 119] width 10 height 26
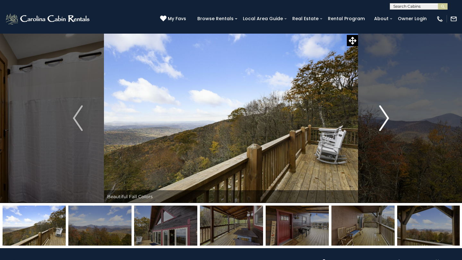
click at [381, 115] on img "Next" at bounding box center [384, 119] width 10 height 26
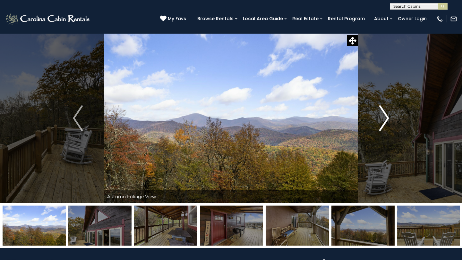
click at [381, 115] on img "Next" at bounding box center [384, 119] width 10 height 26
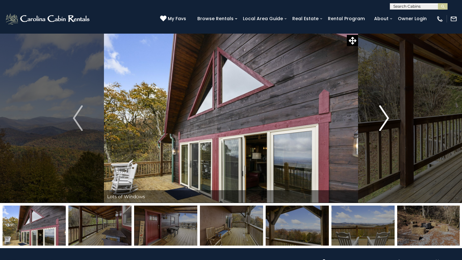
click at [381, 115] on img "Next" at bounding box center [384, 119] width 10 height 26
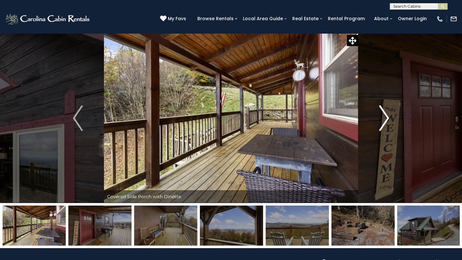
click at [381, 115] on img "Next" at bounding box center [384, 119] width 10 height 26
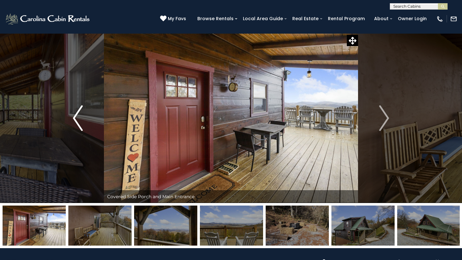
click at [75, 115] on img "Previous" at bounding box center [78, 119] width 10 height 26
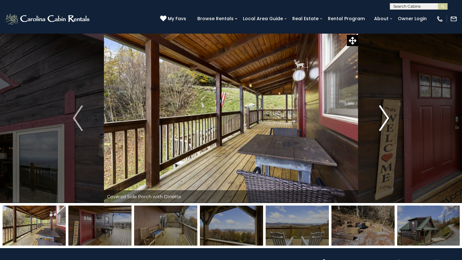
click at [384, 116] on img "Next" at bounding box center [384, 119] width 10 height 26
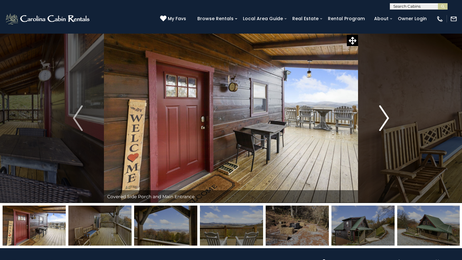
click at [384, 116] on img "Next" at bounding box center [384, 119] width 10 height 26
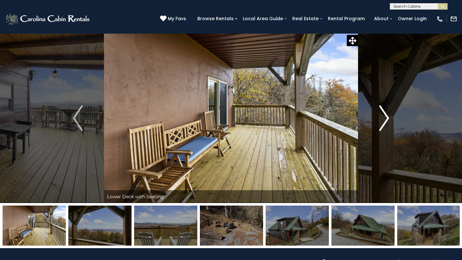
click at [384, 116] on img "Next" at bounding box center [384, 119] width 10 height 26
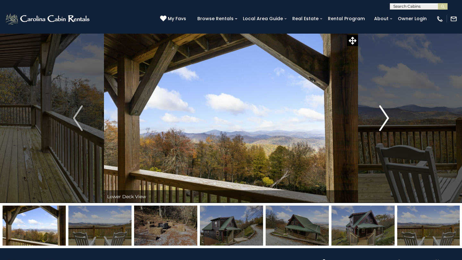
click at [384, 116] on img "Next" at bounding box center [384, 119] width 10 height 26
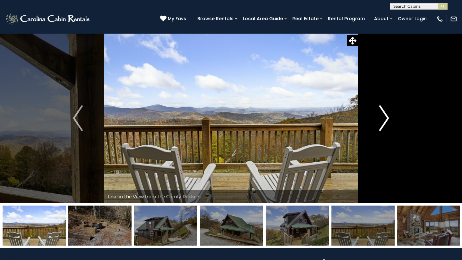
click at [384, 116] on img "Next" at bounding box center [384, 119] width 10 height 26
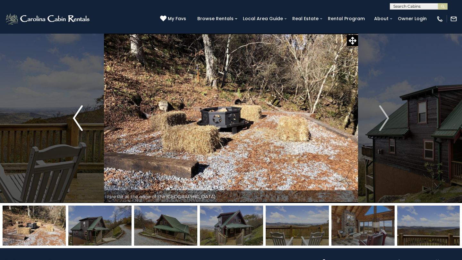
click at [76, 113] on img "Previous" at bounding box center [78, 119] width 10 height 26
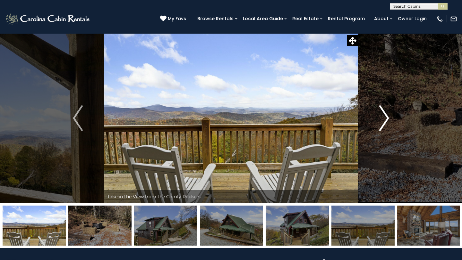
click at [388, 122] on img "Next" at bounding box center [384, 119] width 10 height 26
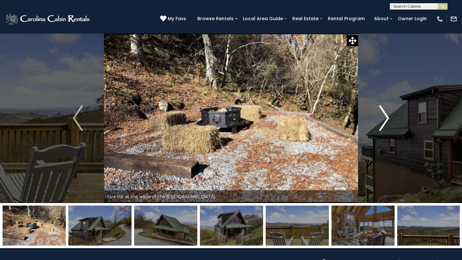
click at [388, 122] on img "Next" at bounding box center [384, 119] width 10 height 26
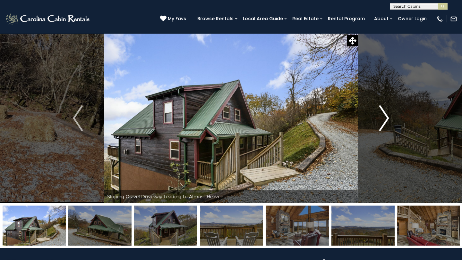
click at [386, 121] on img "Next" at bounding box center [384, 119] width 10 height 26
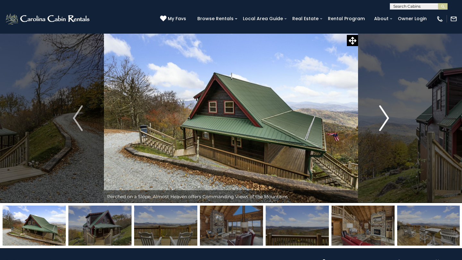
click at [386, 121] on img "Next" at bounding box center [384, 119] width 10 height 26
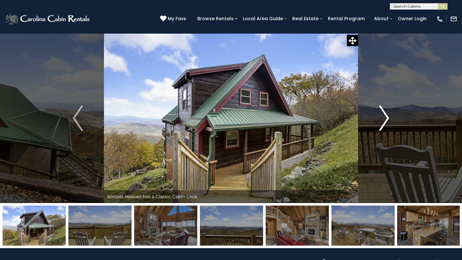
click at [386, 121] on img "Next" at bounding box center [384, 119] width 10 height 26
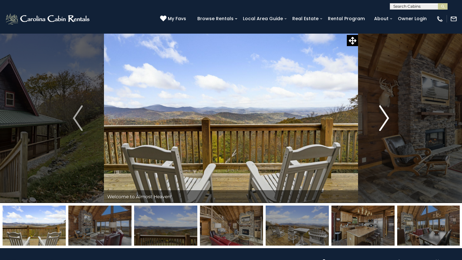
click at [386, 121] on img "Next" at bounding box center [384, 119] width 10 height 26
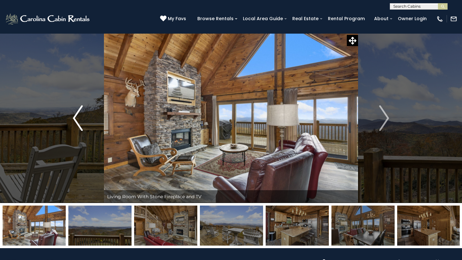
click at [80, 116] on img "Previous" at bounding box center [78, 119] width 10 height 26
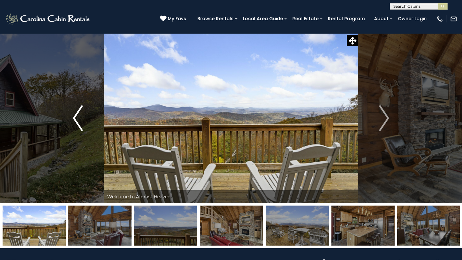
click at [80, 116] on img "Previous" at bounding box center [78, 119] width 10 height 26
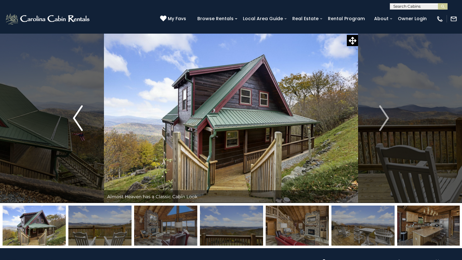
click at [80, 116] on img "Previous" at bounding box center [78, 119] width 10 height 26
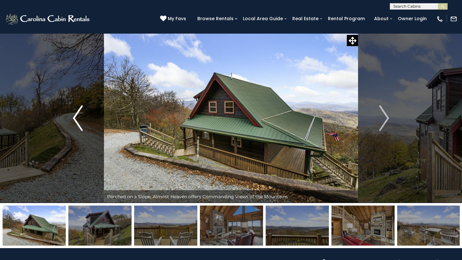
click at [80, 116] on img "Previous" at bounding box center [78, 119] width 10 height 26
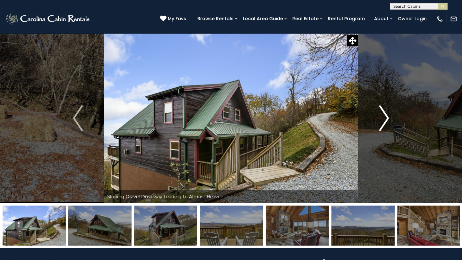
click at [388, 115] on img "Next" at bounding box center [384, 119] width 10 height 26
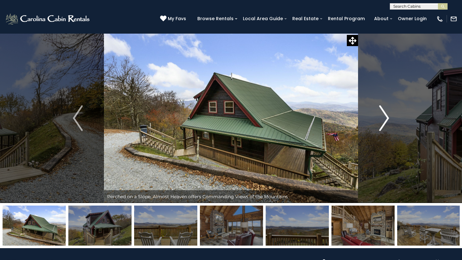
click at [388, 116] on img "Next" at bounding box center [384, 119] width 10 height 26
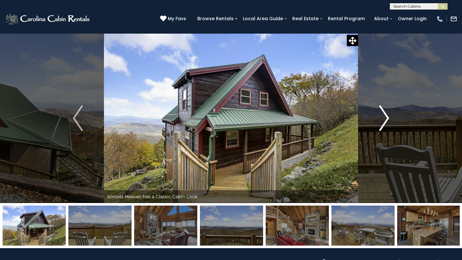
click at [388, 116] on img "Next" at bounding box center [384, 119] width 10 height 26
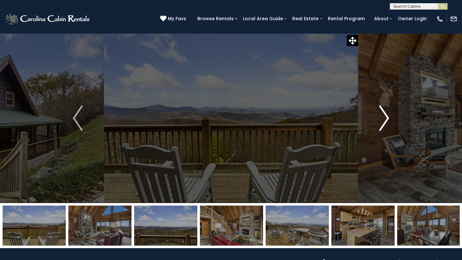
click at [388, 117] on img "Next" at bounding box center [384, 119] width 10 height 26
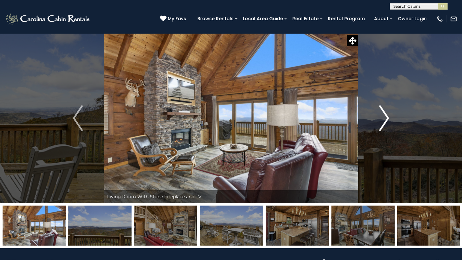
click at [388, 117] on img "Next" at bounding box center [384, 119] width 10 height 26
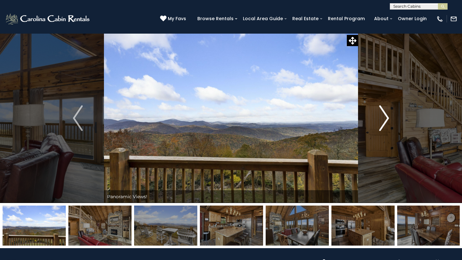
click at [388, 117] on img "Next" at bounding box center [384, 119] width 10 height 26
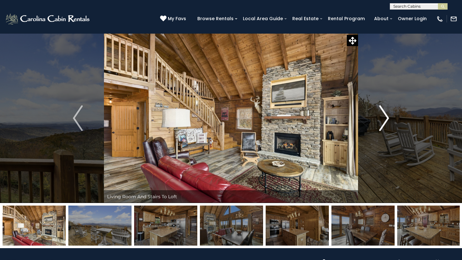
click at [388, 117] on img "Next" at bounding box center [384, 119] width 10 height 26
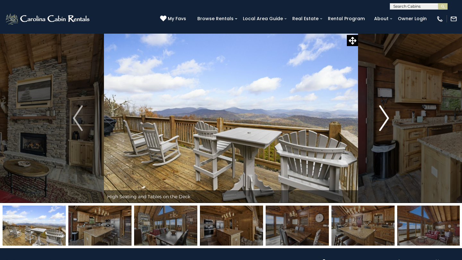
click at [388, 117] on img "Next" at bounding box center [384, 119] width 10 height 26
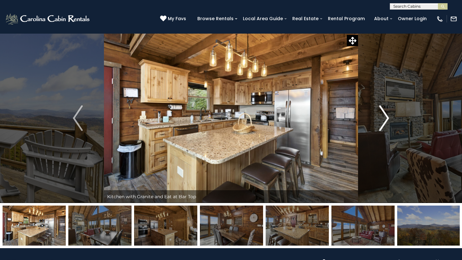
click at [388, 117] on img "Next" at bounding box center [384, 119] width 10 height 26
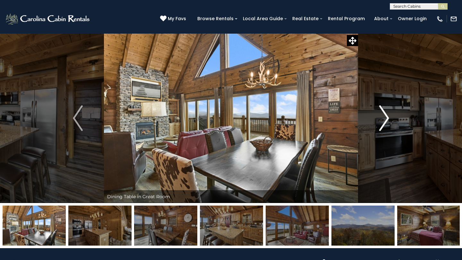
click at [388, 117] on img "Next" at bounding box center [384, 119] width 10 height 26
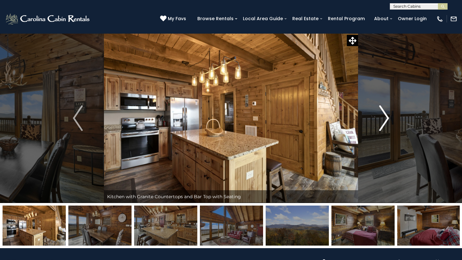
click at [388, 117] on img "Next" at bounding box center [384, 119] width 10 height 26
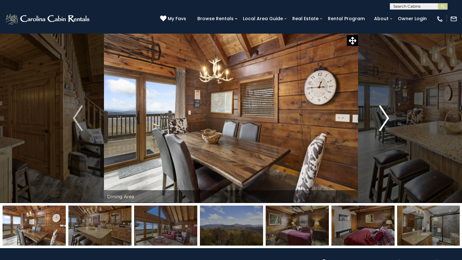
click at [388, 117] on img "Next" at bounding box center [384, 119] width 10 height 26
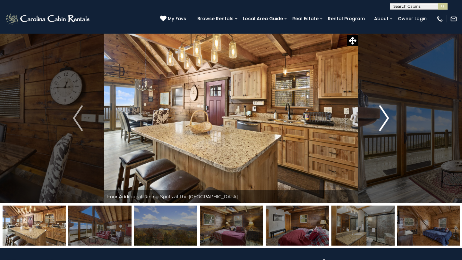
click at [388, 117] on img "Next" at bounding box center [384, 119] width 10 height 26
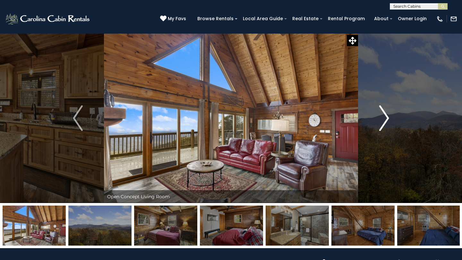
click at [388, 117] on img "Next" at bounding box center [384, 119] width 10 height 26
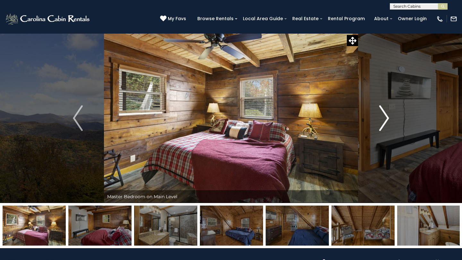
click at [388, 117] on img "Next" at bounding box center [384, 119] width 10 height 26
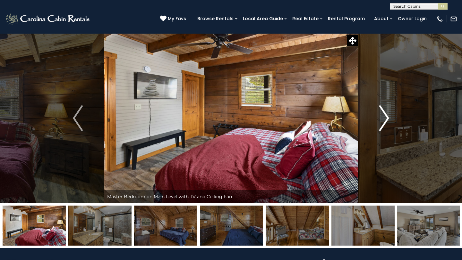
click at [388, 117] on img "Next" at bounding box center [384, 119] width 10 height 26
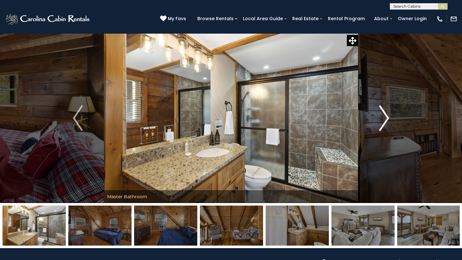
click at [388, 117] on img "Next" at bounding box center [384, 119] width 10 height 26
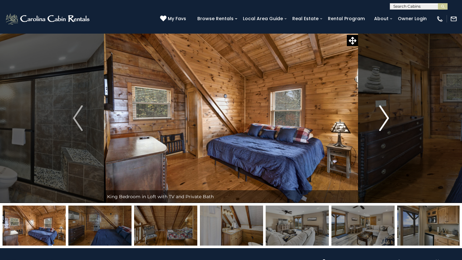
click at [388, 117] on img "Next" at bounding box center [384, 119] width 10 height 26
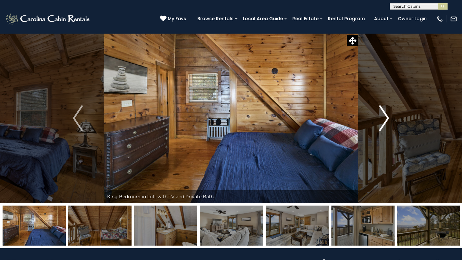
click at [388, 117] on img "Next" at bounding box center [384, 119] width 10 height 26
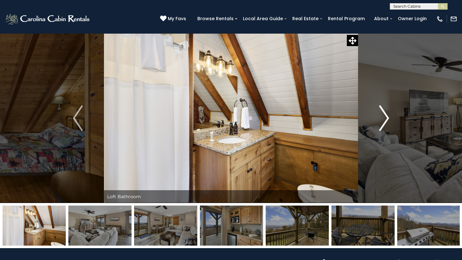
click at [388, 117] on img "Next" at bounding box center [384, 119] width 10 height 26
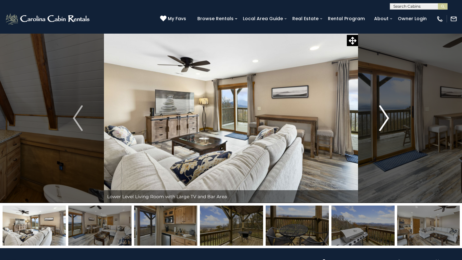
click at [388, 117] on img "Next" at bounding box center [384, 119] width 10 height 26
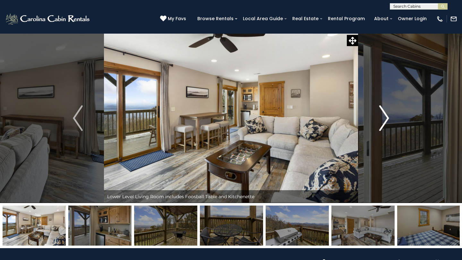
click at [388, 117] on img "Next" at bounding box center [384, 119] width 10 height 26
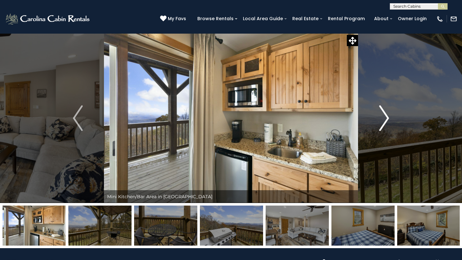
click at [388, 117] on img "Next" at bounding box center [384, 119] width 10 height 26
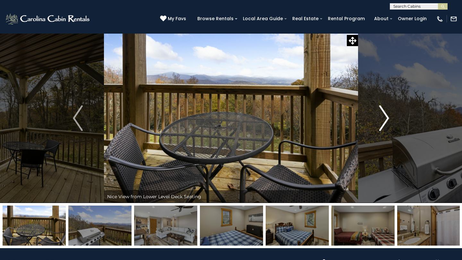
click at [388, 117] on img "Next" at bounding box center [384, 119] width 10 height 26
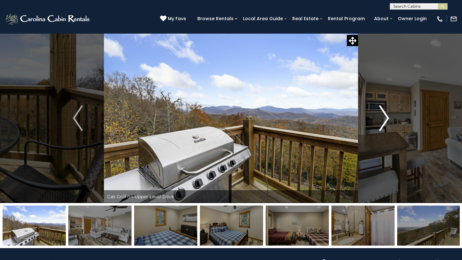
click at [388, 117] on img "Next" at bounding box center [384, 119] width 10 height 26
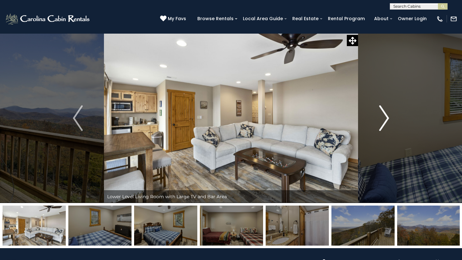
click at [388, 117] on img "Next" at bounding box center [384, 119] width 10 height 26
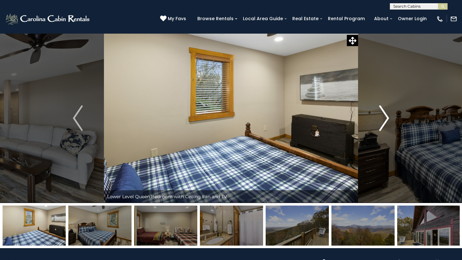
click at [388, 117] on img "Next" at bounding box center [384, 119] width 10 height 26
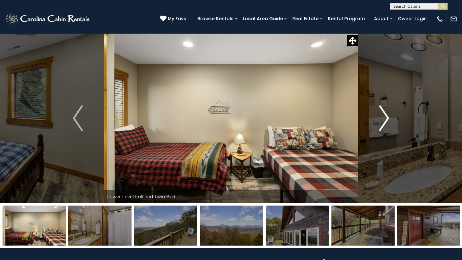
click at [388, 117] on img "Next" at bounding box center [384, 119] width 10 height 26
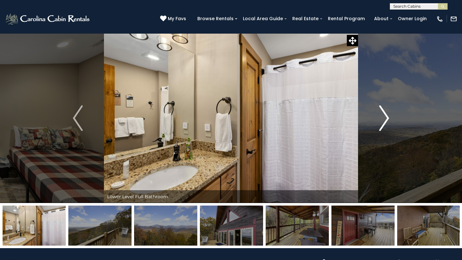
click at [388, 117] on img "Next" at bounding box center [384, 119] width 10 height 26
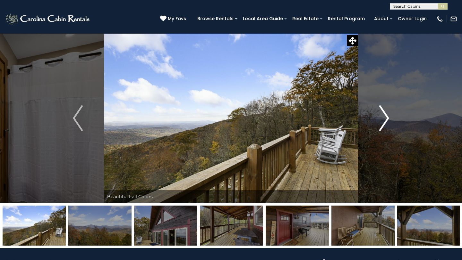
click at [388, 117] on img "Next" at bounding box center [384, 119] width 10 height 26
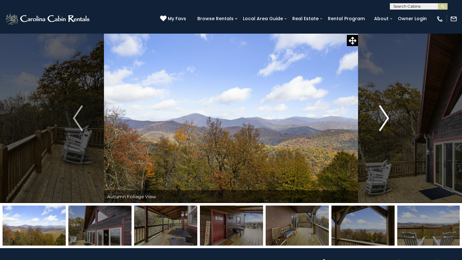
click at [388, 117] on img "Next" at bounding box center [384, 119] width 10 height 26
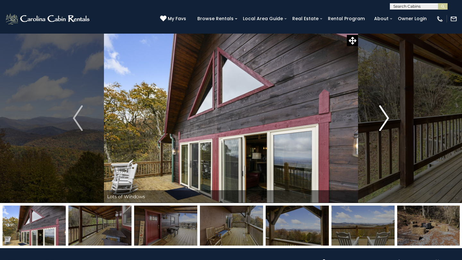
click at [388, 117] on img "Next" at bounding box center [384, 119] width 10 height 26
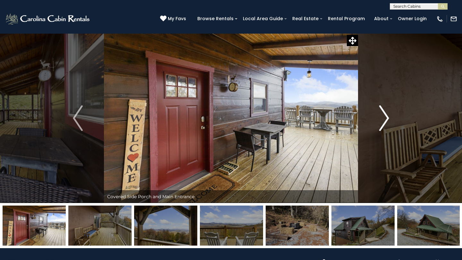
click at [388, 117] on img "Next" at bounding box center [384, 119] width 10 height 26
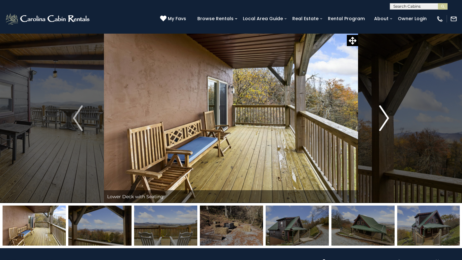
click at [388, 117] on img "Next" at bounding box center [384, 119] width 10 height 26
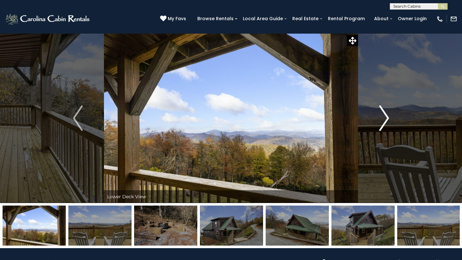
click at [388, 117] on img "Next" at bounding box center [384, 119] width 10 height 26
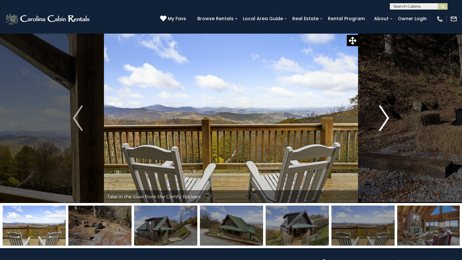
click at [388, 117] on img "Next" at bounding box center [384, 119] width 10 height 26
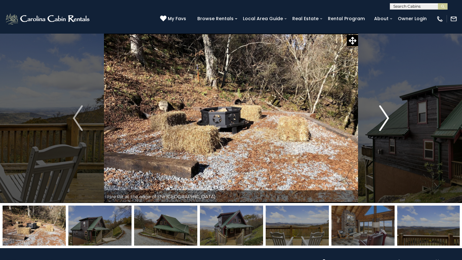
click at [388, 117] on img "Next" at bounding box center [384, 119] width 10 height 26
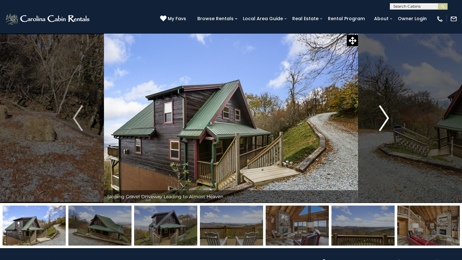
click at [388, 117] on img "Next" at bounding box center [384, 119] width 10 height 26
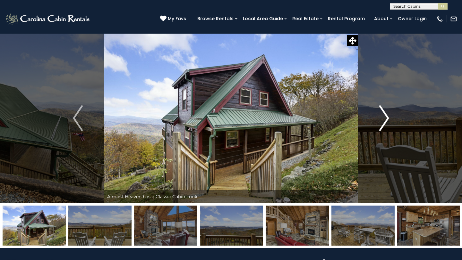
click at [388, 117] on img "Next" at bounding box center [384, 119] width 10 height 26
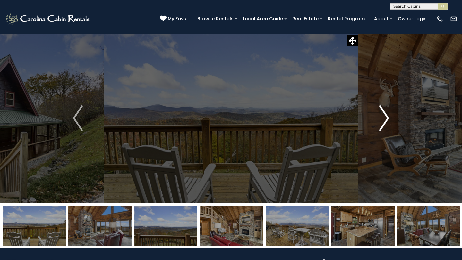
click at [388, 117] on img "Next" at bounding box center [384, 119] width 10 height 26
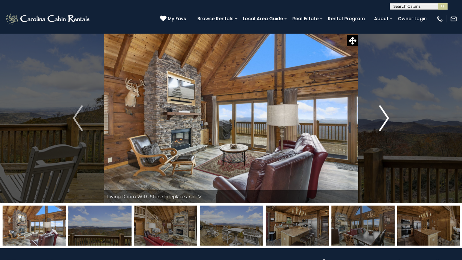
click at [388, 117] on img "Next" at bounding box center [384, 119] width 10 height 26
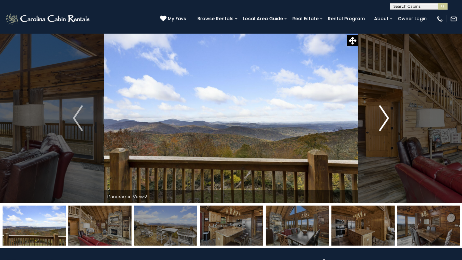
click at [380, 113] on img "Next" at bounding box center [384, 119] width 10 height 26
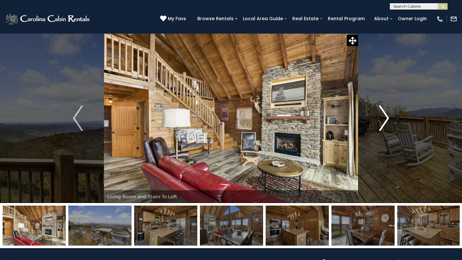
click at [380, 113] on img "Next" at bounding box center [384, 119] width 10 height 26
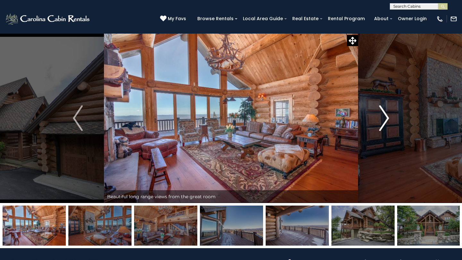
click at [386, 113] on img "Next" at bounding box center [384, 119] width 10 height 26
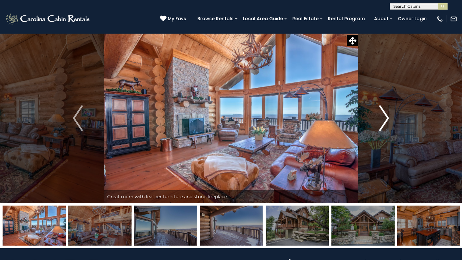
click at [386, 113] on img "Next" at bounding box center [384, 119] width 10 height 26
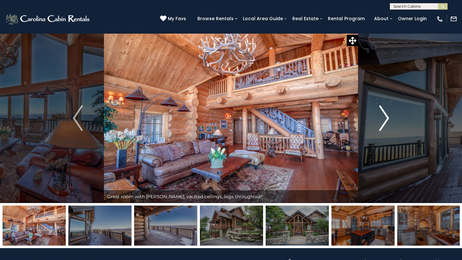
click at [386, 113] on img "Next" at bounding box center [384, 119] width 10 height 26
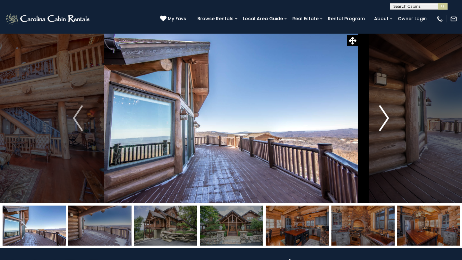
click at [386, 113] on img "Next" at bounding box center [384, 119] width 10 height 26
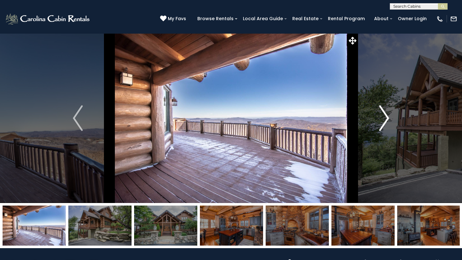
click at [386, 113] on img "Next" at bounding box center [384, 119] width 10 height 26
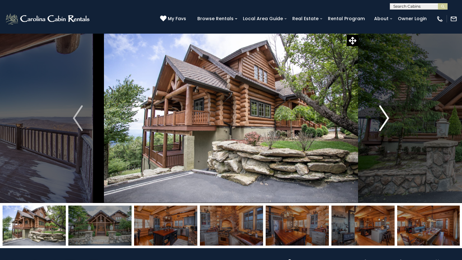
click at [386, 113] on img "Next" at bounding box center [384, 119] width 10 height 26
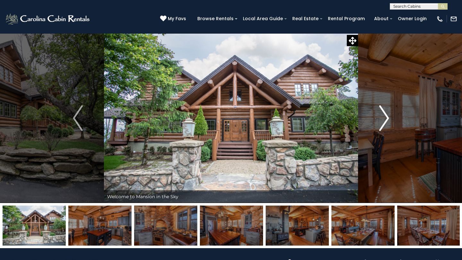
click at [386, 113] on img "Next" at bounding box center [384, 119] width 10 height 26
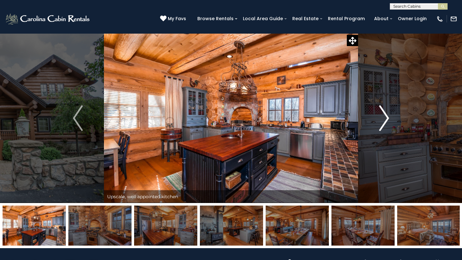
click at [386, 113] on img "Next" at bounding box center [384, 119] width 10 height 26
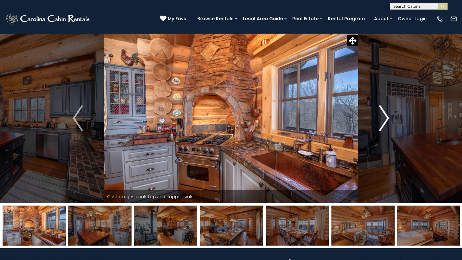
click at [386, 113] on img "Next" at bounding box center [384, 119] width 10 height 26
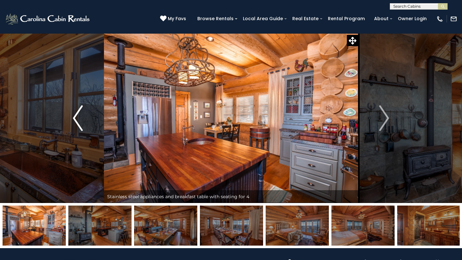
click at [73, 120] on img "Previous" at bounding box center [78, 119] width 10 height 26
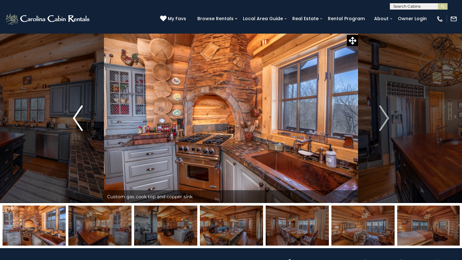
click at [73, 120] on img "Previous" at bounding box center [78, 119] width 10 height 26
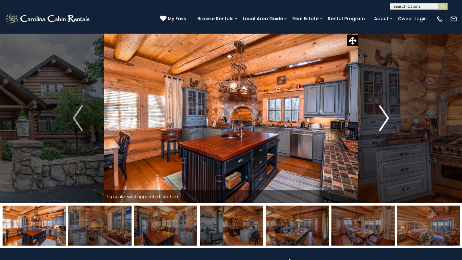
click at [387, 115] on img "Next" at bounding box center [384, 119] width 10 height 26
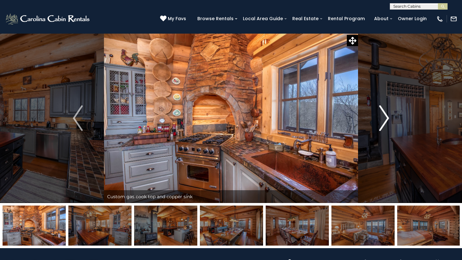
click at [387, 115] on img "Next" at bounding box center [384, 119] width 10 height 26
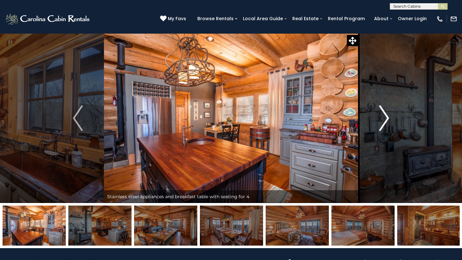
click at [387, 115] on img "Next" at bounding box center [384, 119] width 10 height 26
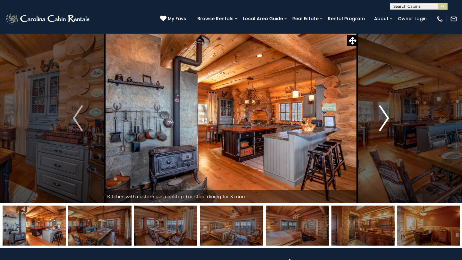
click at [387, 115] on img "Next" at bounding box center [384, 119] width 10 height 26
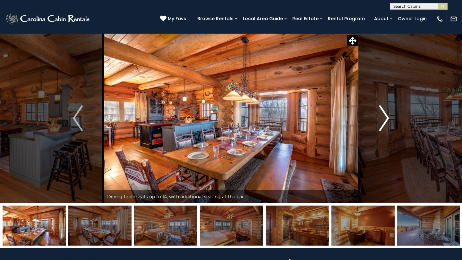
click at [387, 115] on img "Next" at bounding box center [384, 119] width 10 height 26
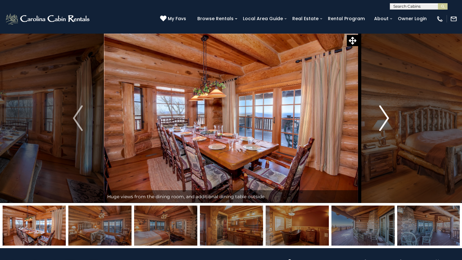
click at [387, 115] on img "Next" at bounding box center [384, 119] width 10 height 26
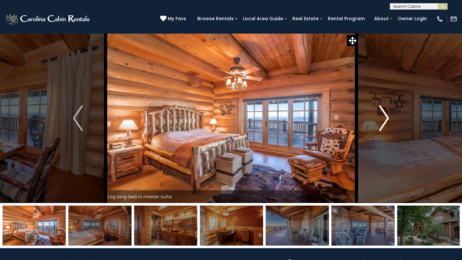
click at [387, 115] on img "Next" at bounding box center [384, 119] width 10 height 26
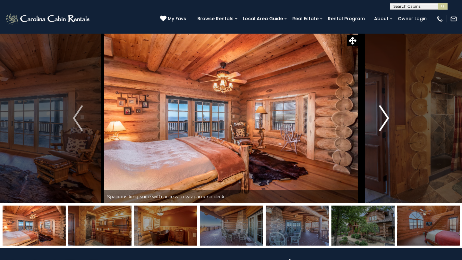
click at [387, 115] on img "Next" at bounding box center [384, 119] width 10 height 26
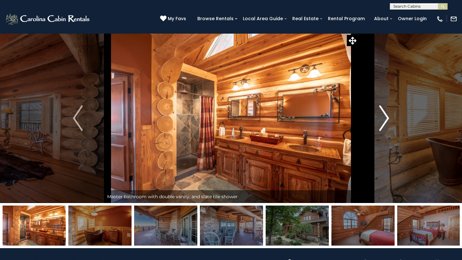
click at [387, 115] on img "Next" at bounding box center [384, 119] width 10 height 26
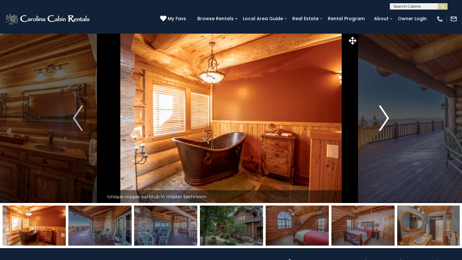
click at [387, 115] on img "Next" at bounding box center [384, 119] width 10 height 26
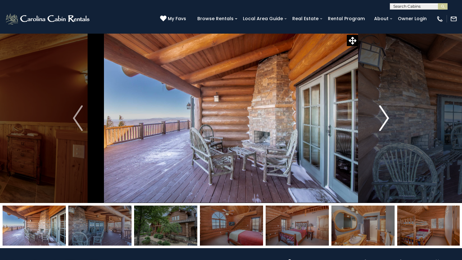
click at [387, 115] on img "Next" at bounding box center [384, 119] width 10 height 26
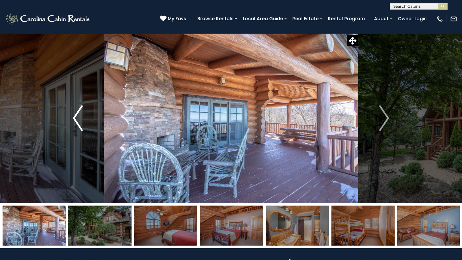
click at [77, 112] on img "Previous" at bounding box center [78, 119] width 10 height 26
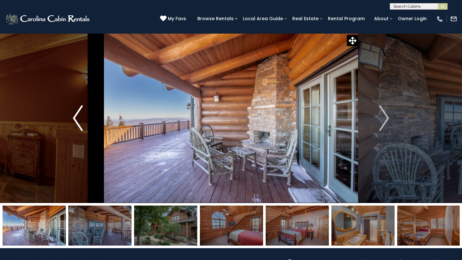
click at [77, 112] on img "Previous" at bounding box center [78, 119] width 10 height 26
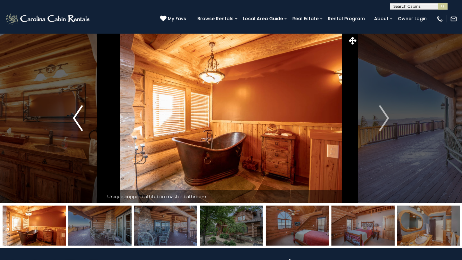
click at [77, 112] on img "Previous" at bounding box center [78, 119] width 10 height 26
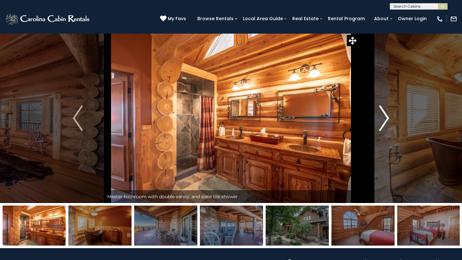
click at [385, 122] on img "Next" at bounding box center [384, 119] width 10 height 26
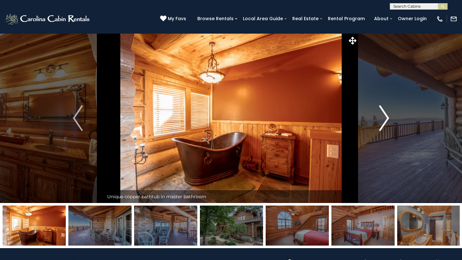
click at [385, 122] on img "Next" at bounding box center [384, 119] width 10 height 26
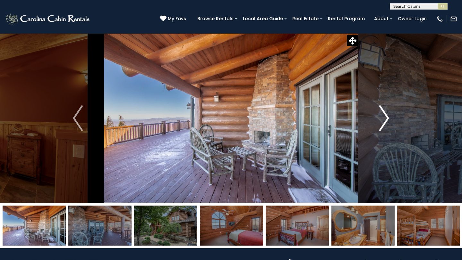
click at [385, 122] on img "Next" at bounding box center [384, 119] width 10 height 26
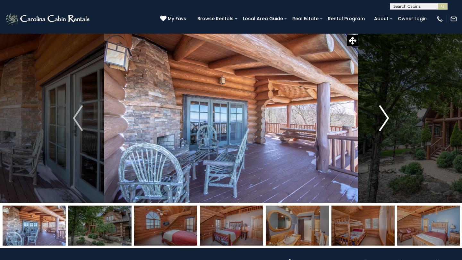
click at [385, 122] on img "Next" at bounding box center [384, 119] width 10 height 26
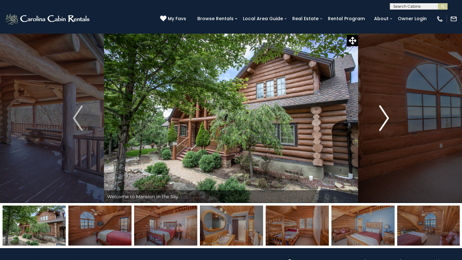
click at [385, 122] on img "Next" at bounding box center [384, 119] width 10 height 26
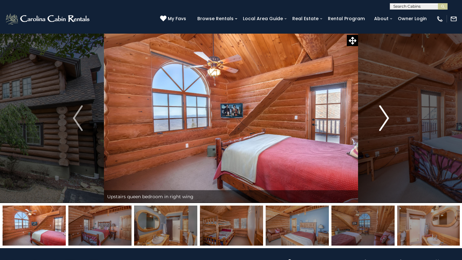
click at [385, 122] on img "Next" at bounding box center [384, 119] width 10 height 26
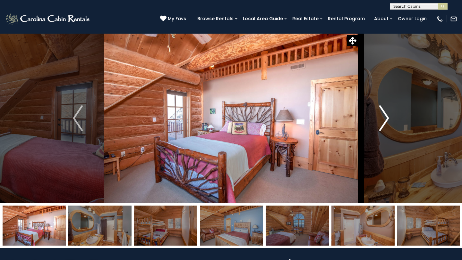
click at [385, 122] on img "Next" at bounding box center [384, 119] width 10 height 26
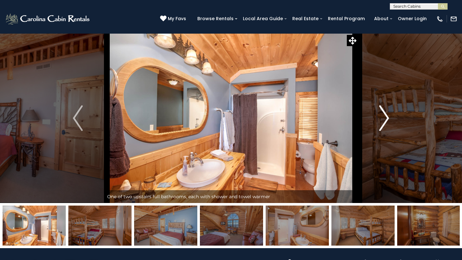
click at [385, 122] on img "Next" at bounding box center [384, 119] width 10 height 26
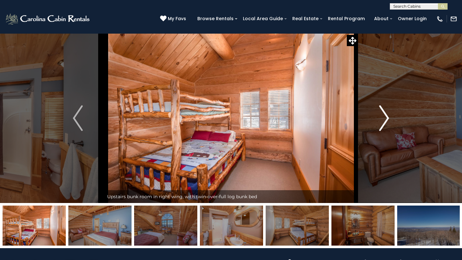
click at [385, 122] on img "Next" at bounding box center [384, 119] width 10 height 26
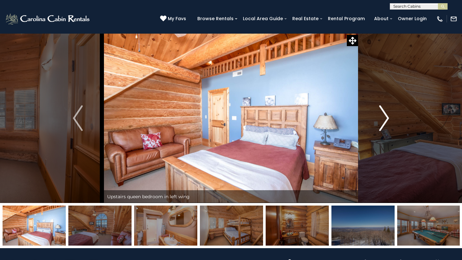
click at [385, 122] on img "Next" at bounding box center [384, 119] width 10 height 26
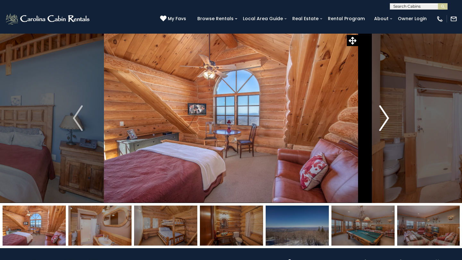
click at [385, 122] on img "Next" at bounding box center [384, 119] width 10 height 26
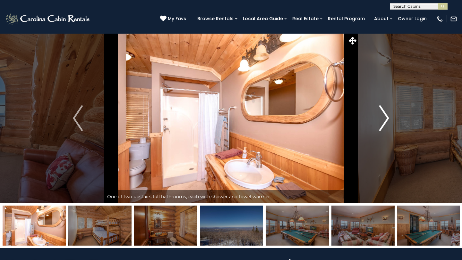
click at [385, 122] on img "Next" at bounding box center [384, 119] width 10 height 26
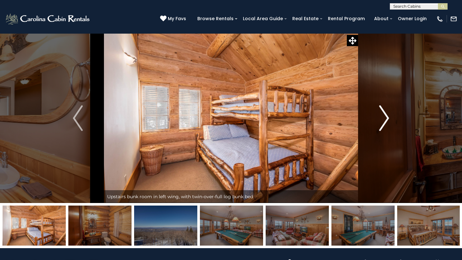
click at [385, 122] on img "Next" at bounding box center [384, 119] width 10 height 26
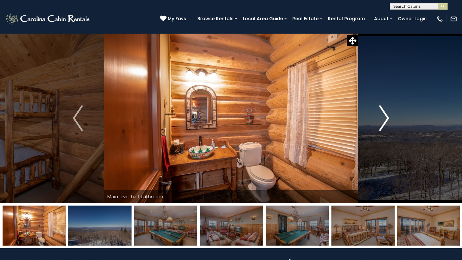
click at [385, 122] on img "Next" at bounding box center [384, 119] width 10 height 26
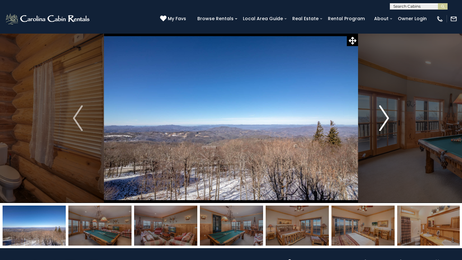
click at [385, 122] on img "Next" at bounding box center [384, 119] width 10 height 26
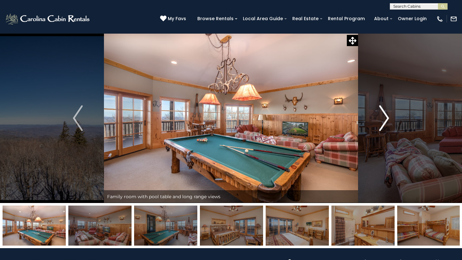
click at [385, 122] on img "Next" at bounding box center [384, 119] width 10 height 26
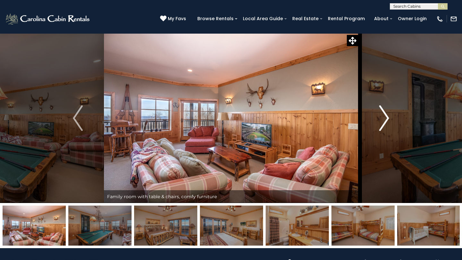
click at [385, 122] on img "Next" at bounding box center [384, 119] width 10 height 26
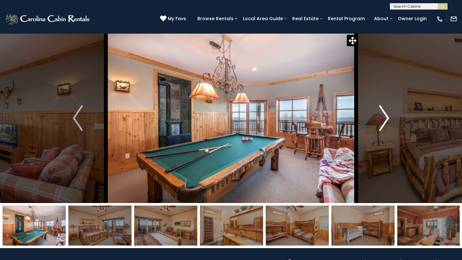
click at [385, 122] on img "Next" at bounding box center [384, 119] width 10 height 26
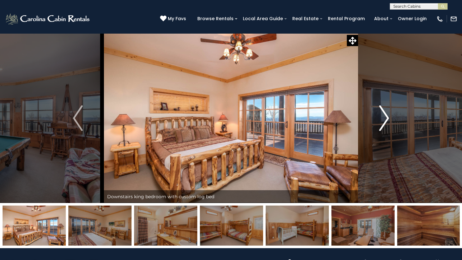
click at [385, 122] on img "Next" at bounding box center [384, 119] width 10 height 26
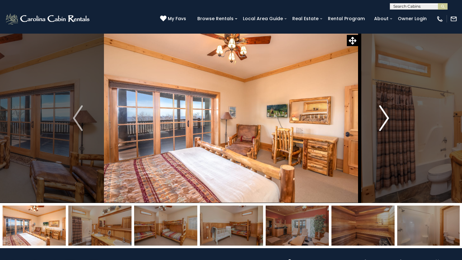
click at [385, 122] on img "Next" at bounding box center [384, 119] width 10 height 26
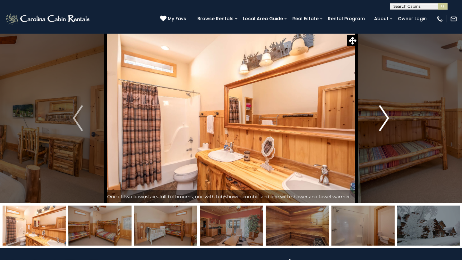
click at [385, 122] on img "Next" at bounding box center [384, 119] width 10 height 26
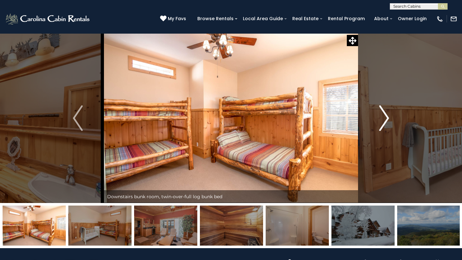
click at [385, 122] on img "Next" at bounding box center [384, 119] width 10 height 26
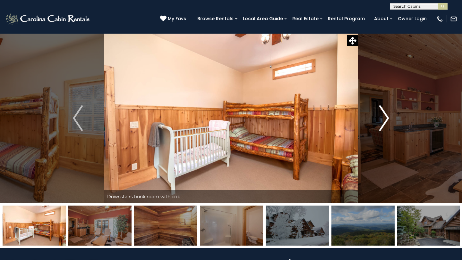
click at [385, 122] on img "Next" at bounding box center [384, 119] width 10 height 26
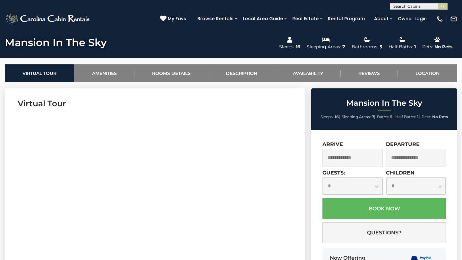
scroll to position [242, 0]
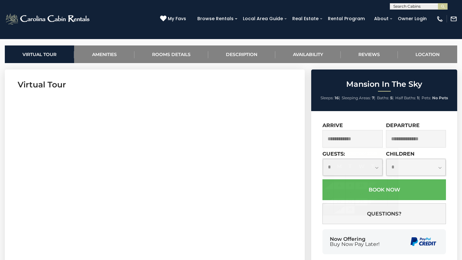
click at [357, 138] on input "text" at bounding box center [352, 139] width 60 height 18
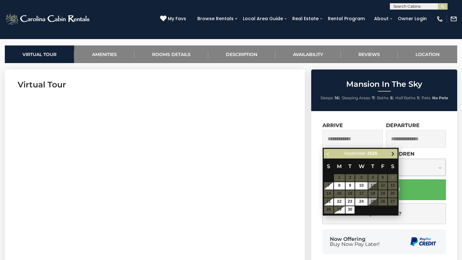
click at [393, 156] on span "Next" at bounding box center [392, 153] width 5 height 5
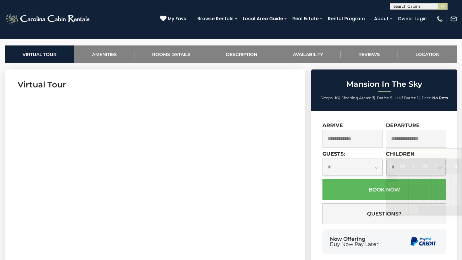
click at [322, 117] on div "**********" at bounding box center [384, 194] width 146 height 167
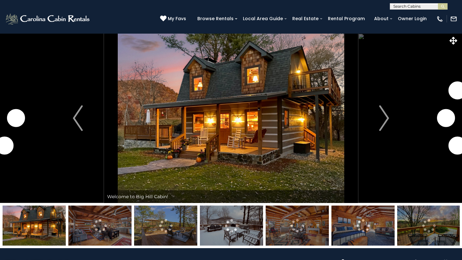
click at [40, 223] on img at bounding box center [34, 226] width 63 height 40
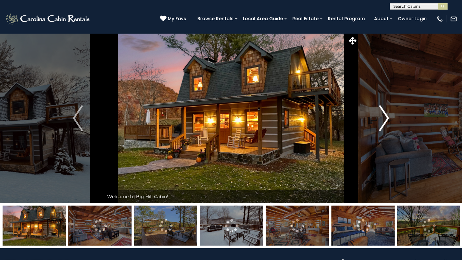
click at [382, 116] on img "Next" at bounding box center [384, 119] width 10 height 26
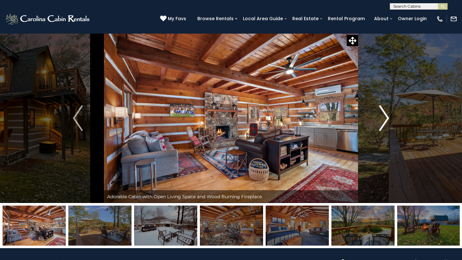
click at [382, 116] on img "Next" at bounding box center [384, 119] width 10 height 26
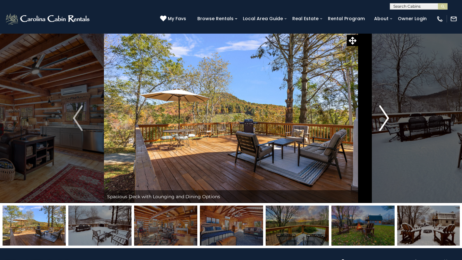
click at [382, 116] on img "Next" at bounding box center [384, 119] width 10 height 26
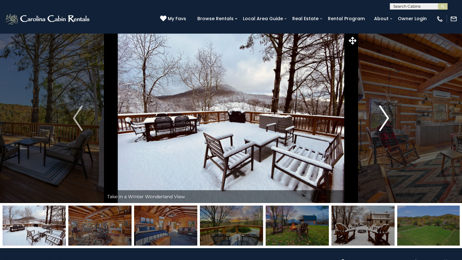
click at [382, 116] on img "Next" at bounding box center [384, 119] width 10 height 26
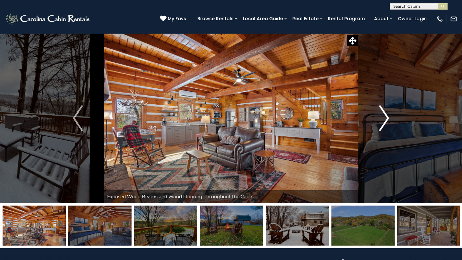
click at [382, 116] on img "Next" at bounding box center [384, 119] width 10 height 26
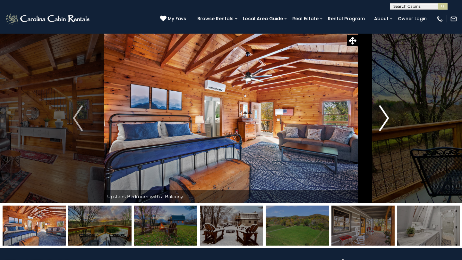
click at [382, 116] on img "Next" at bounding box center [384, 119] width 10 height 26
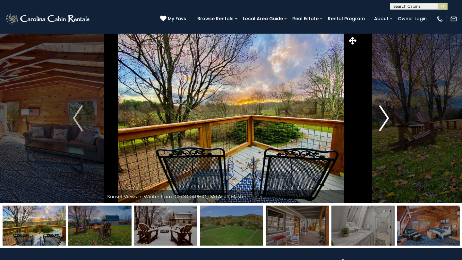
click at [382, 116] on img "Next" at bounding box center [384, 119] width 10 height 26
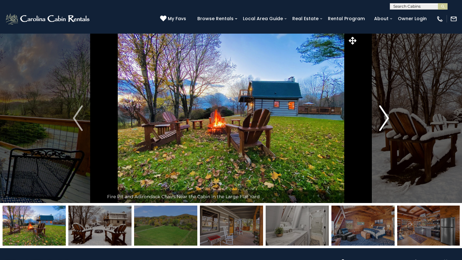
click at [382, 116] on img "Next" at bounding box center [384, 119] width 10 height 26
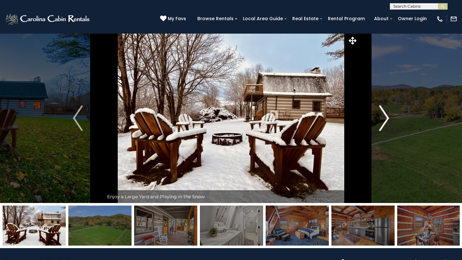
click at [382, 116] on img "Next" at bounding box center [384, 119] width 10 height 26
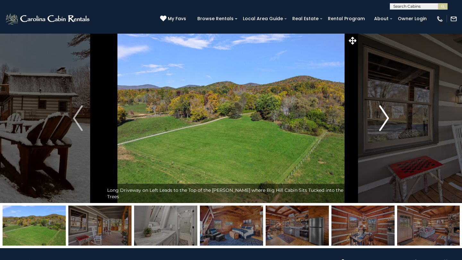
click at [382, 116] on img "Next" at bounding box center [384, 119] width 10 height 26
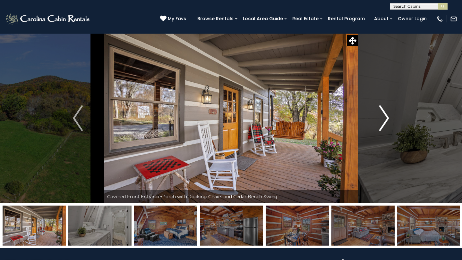
click at [382, 116] on img "Next" at bounding box center [384, 119] width 10 height 26
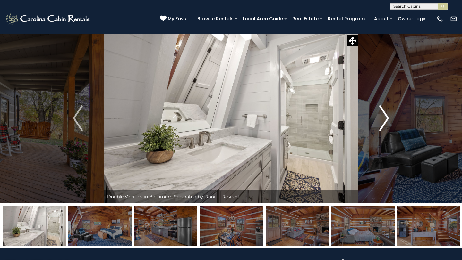
click at [382, 116] on img "Next" at bounding box center [384, 119] width 10 height 26
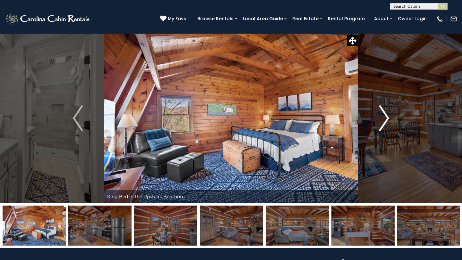
click at [382, 116] on img "Next" at bounding box center [384, 119] width 10 height 26
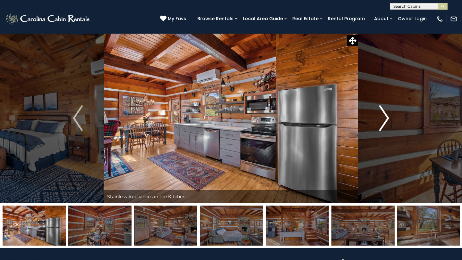
click at [382, 116] on img "Next" at bounding box center [384, 119] width 10 height 26
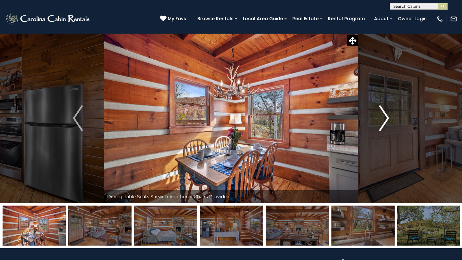
click at [382, 116] on img "Next" at bounding box center [384, 119] width 10 height 26
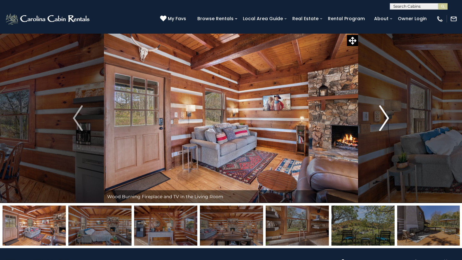
click at [382, 116] on img "Next" at bounding box center [384, 119] width 10 height 26
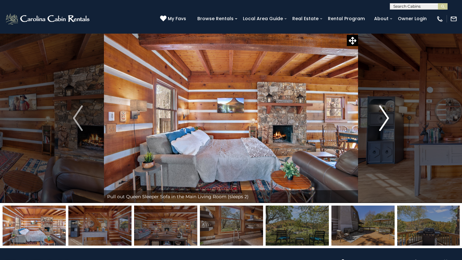
click at [382, 116] on img "Next" at bounding box center [384, 119] width 10 height 26
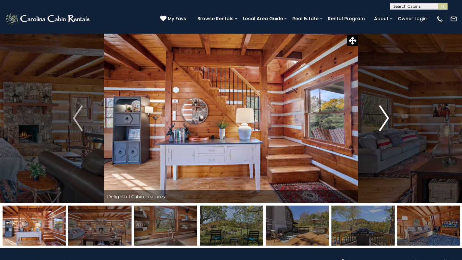
click at [382, 116] on img "Next" at bounding box center [384, 119] width 10 height 26
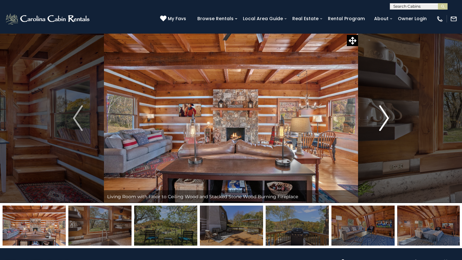
click at [382, 116] on img "Next" at bounding box center [384, 119] width 10 height 26
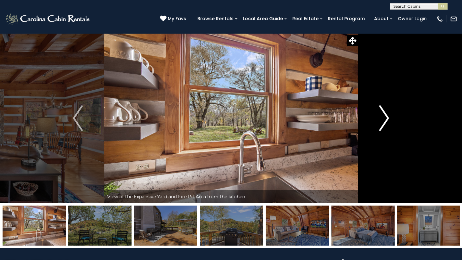
click at [382, 116] on img "Next" at bounding box center [384, 119] width 10 height 26
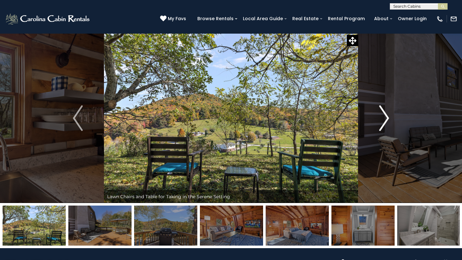
click at [382, 116] on img "Next" at bounding box center [384, 119] width 10 height 26
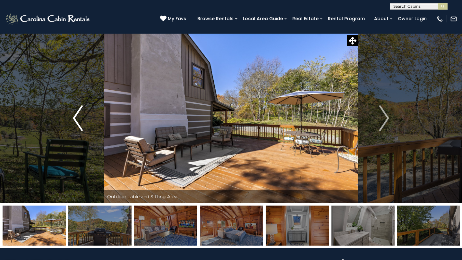
click at [79, 109] on img "Previous" at bounding box center [78, 119] width 10 height 26
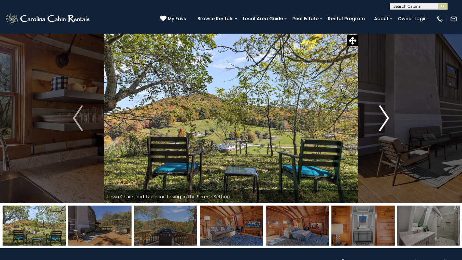
click at [383, 114] on img "Next" at bounding box center [384, 119] width 10 height 26
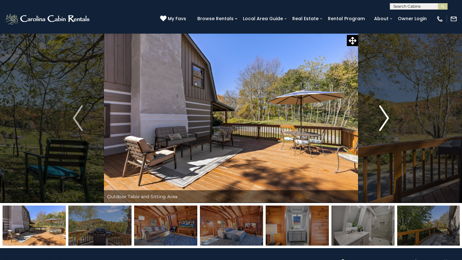
click at [383, 114] on img "Next" at bounding box center [384, 119] width 10 height 26
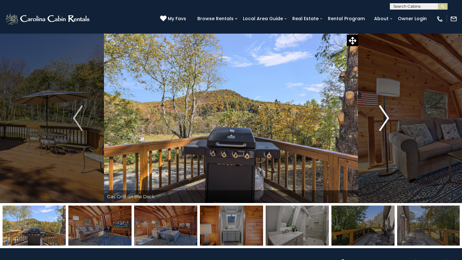
click at [383, 114] on img "Next" at bounding box center [384, 119] width 10 height 26
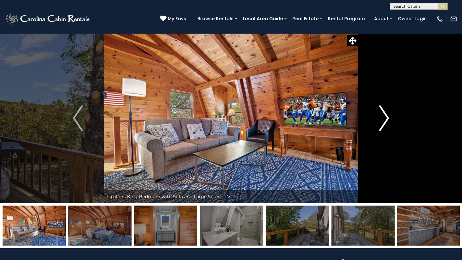
click at [381, 112] on img "Next" at bounding box center [384, 119] width 10 height 26
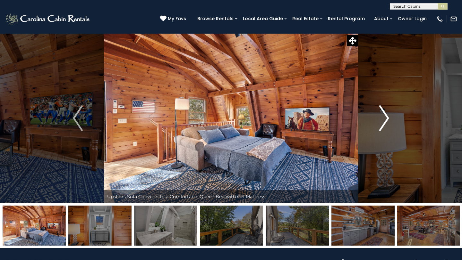
click at [381, 112] on img "Next" at bounding box center [384, 119] width 10 height 26
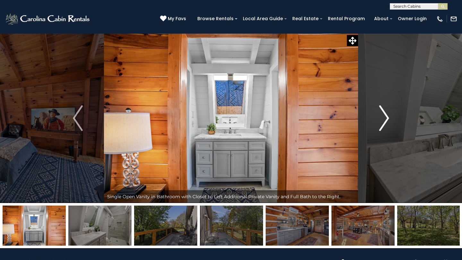
click at [381, 112] on img "Next" at bounding box center [384, 119] width 10 height 26
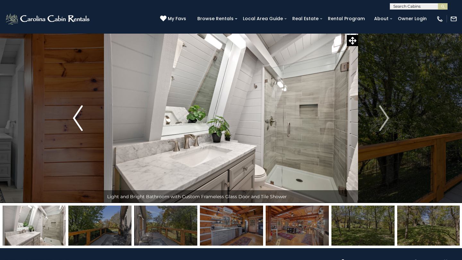
click at [80, 112] on img "Previous" at bounding box center [78, 119] width 10 height 26
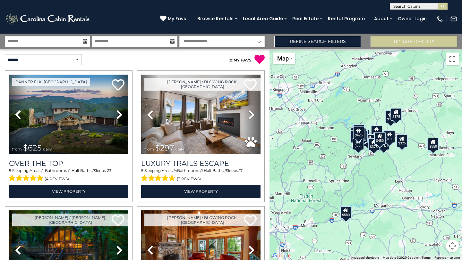
click at [85, 42] on icon at bounding box center [85, 41] width 4 height 4
click at [61, 42] on input "text" at bounding box center [47, 41] width 85 height 11
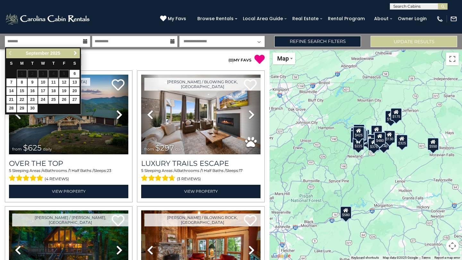
click at [74, 54] on span "Next" at bounding box center [75, 53] width 5 height 5
click at [76, 73] on link "4" at bounding box center [75, 74] width 10 height 8
type input "*******"
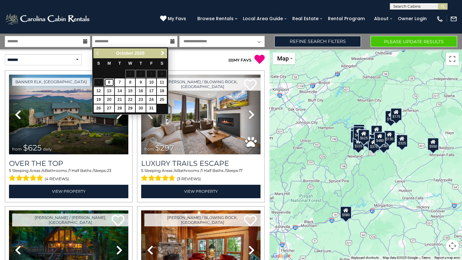
click at [111, 84] on link "6" at bounding box center [109, 83] width 10 height 8
type input "*******"
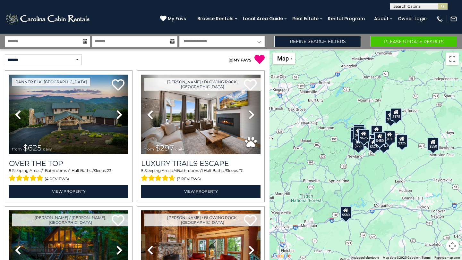
click at [209, 40] on select "**********" at bounding box center [221, 41] width 85 height 11
click at [404, 38] on button "Please Update Results" at bounding box center [414, 41] width 87 height 11
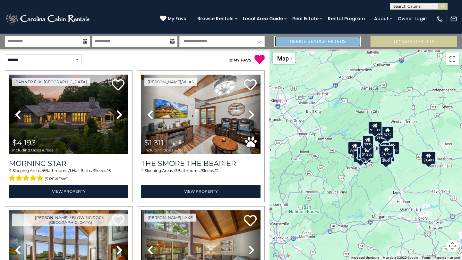
click at [307, 38] on link "Refine Search Filters" at bounding box center [317, 41] width 87 height 11
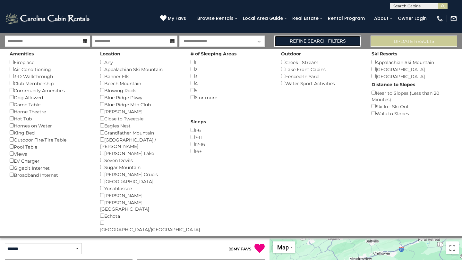
scroll to position [1, 0]
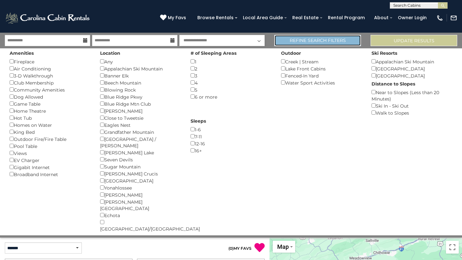
click at [294, 42] on link "Refine Search Filters" at bounding box center [317, 40] width 87 height 11
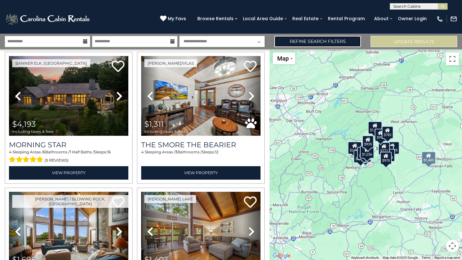
scroll to position [0, 0]
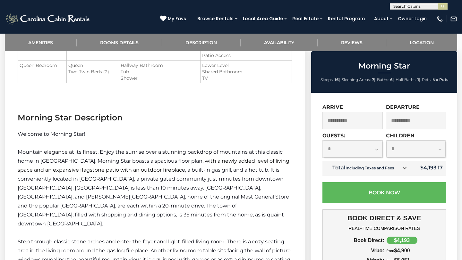
scroll to position [528, 0]
